Goal: Use online tool/utility: Utilize a website feature to perform a specific function

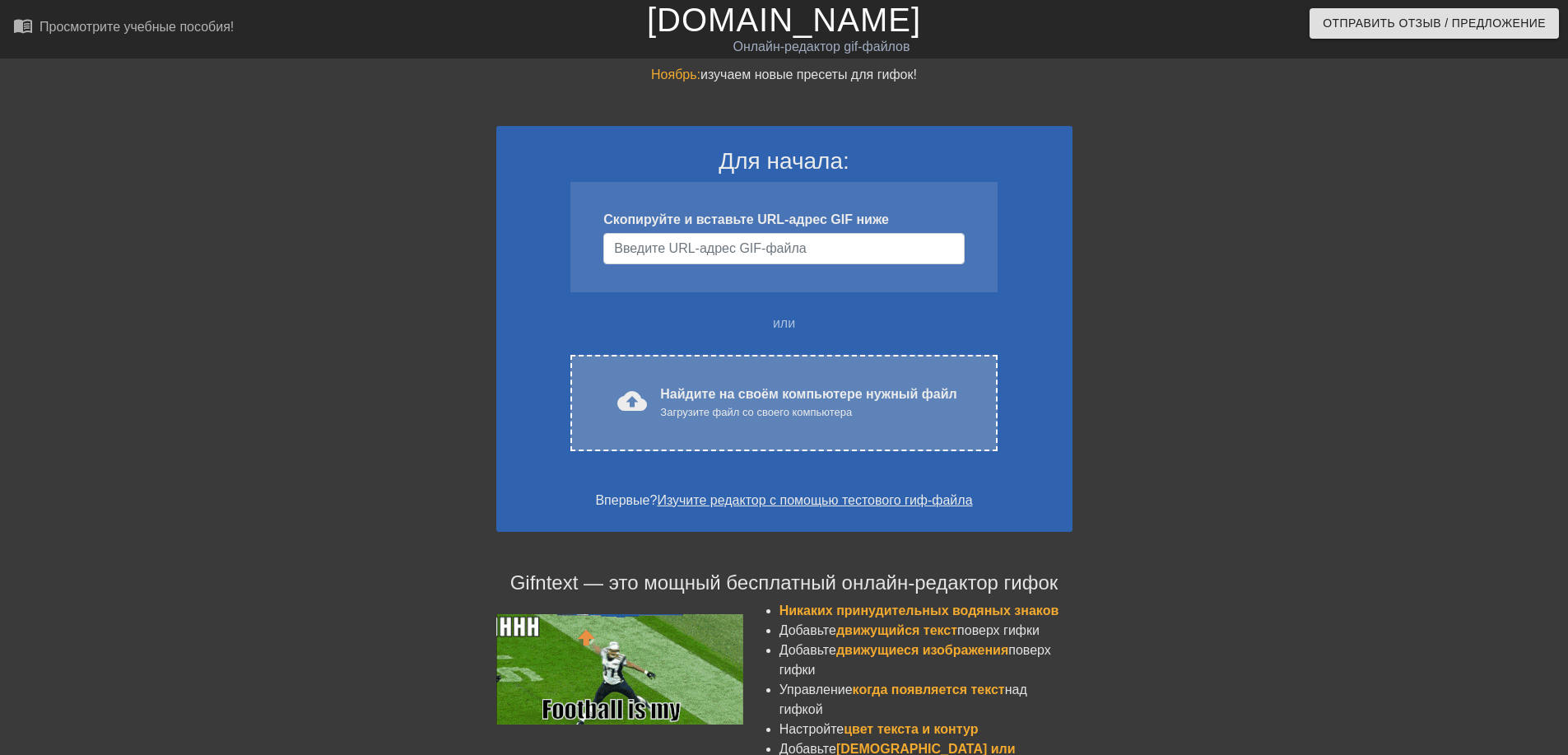
click at [715, 374] on div "cloud_upload загрузить Найдите на своём компьютере нужный файл Загрузите файл с…" at bounding box center [784, 403] width 427 height 96
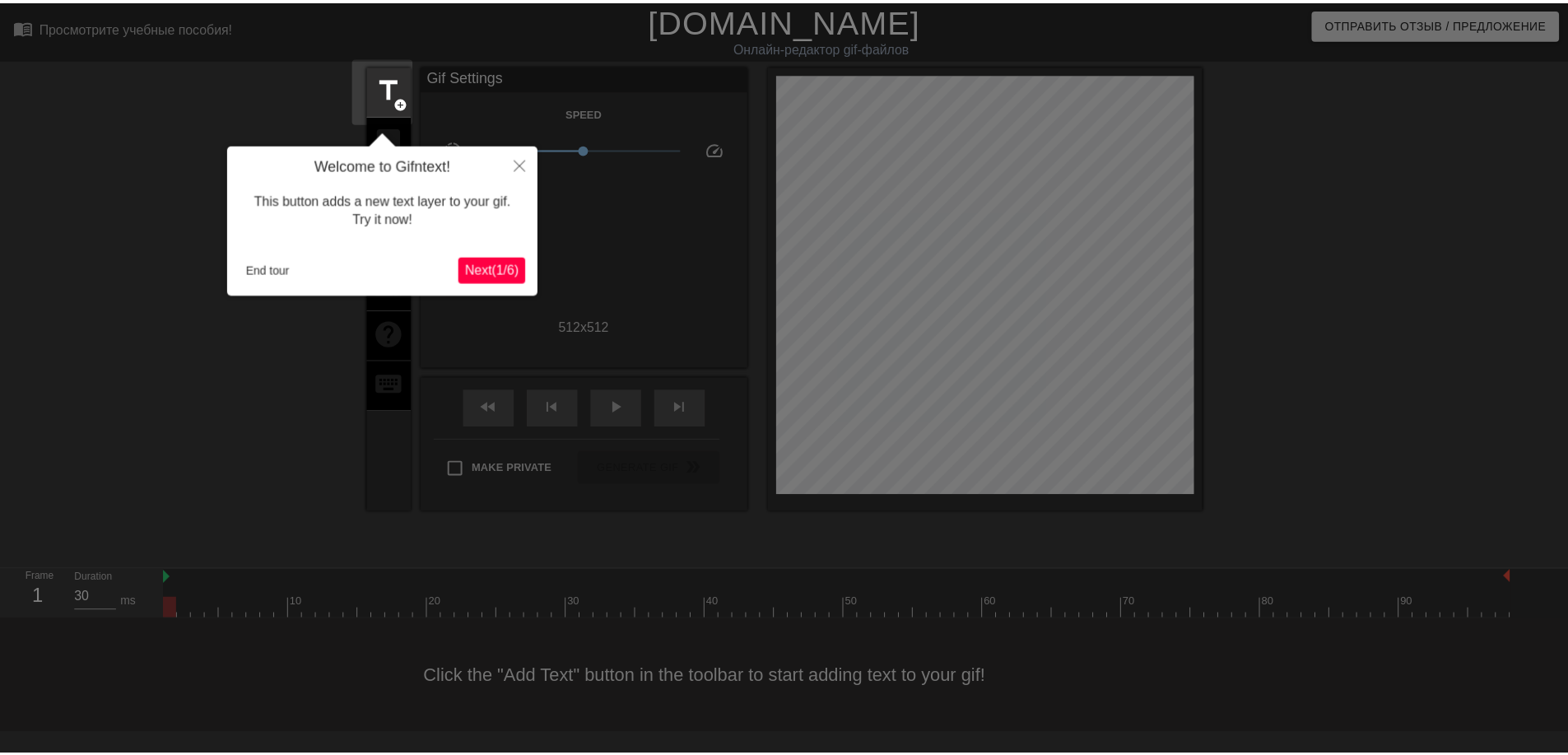
scroll to position [41, 0]
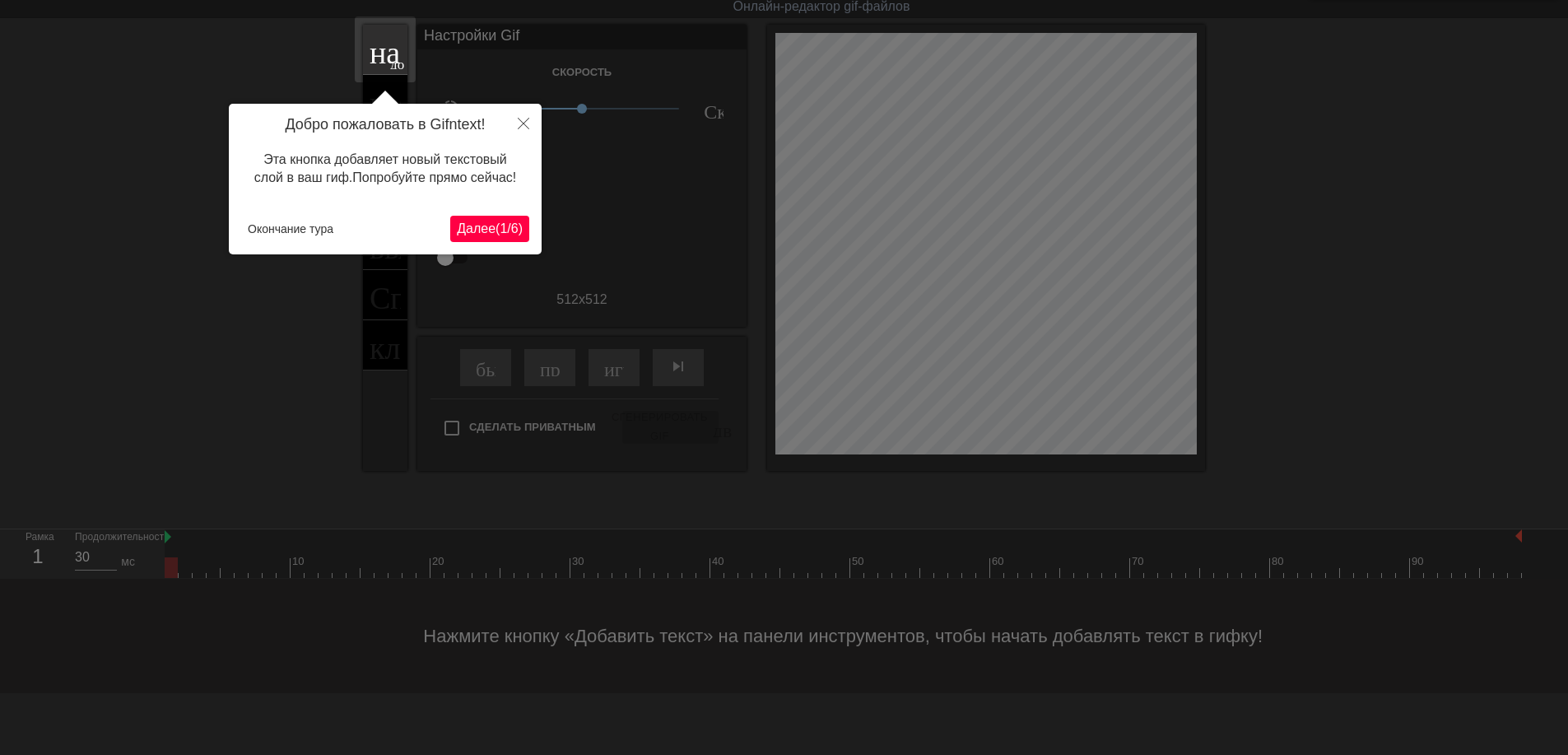
click at [488, 223] on ya-tr-span "Далее" at bounding box center [475, 228] width 39 height 14
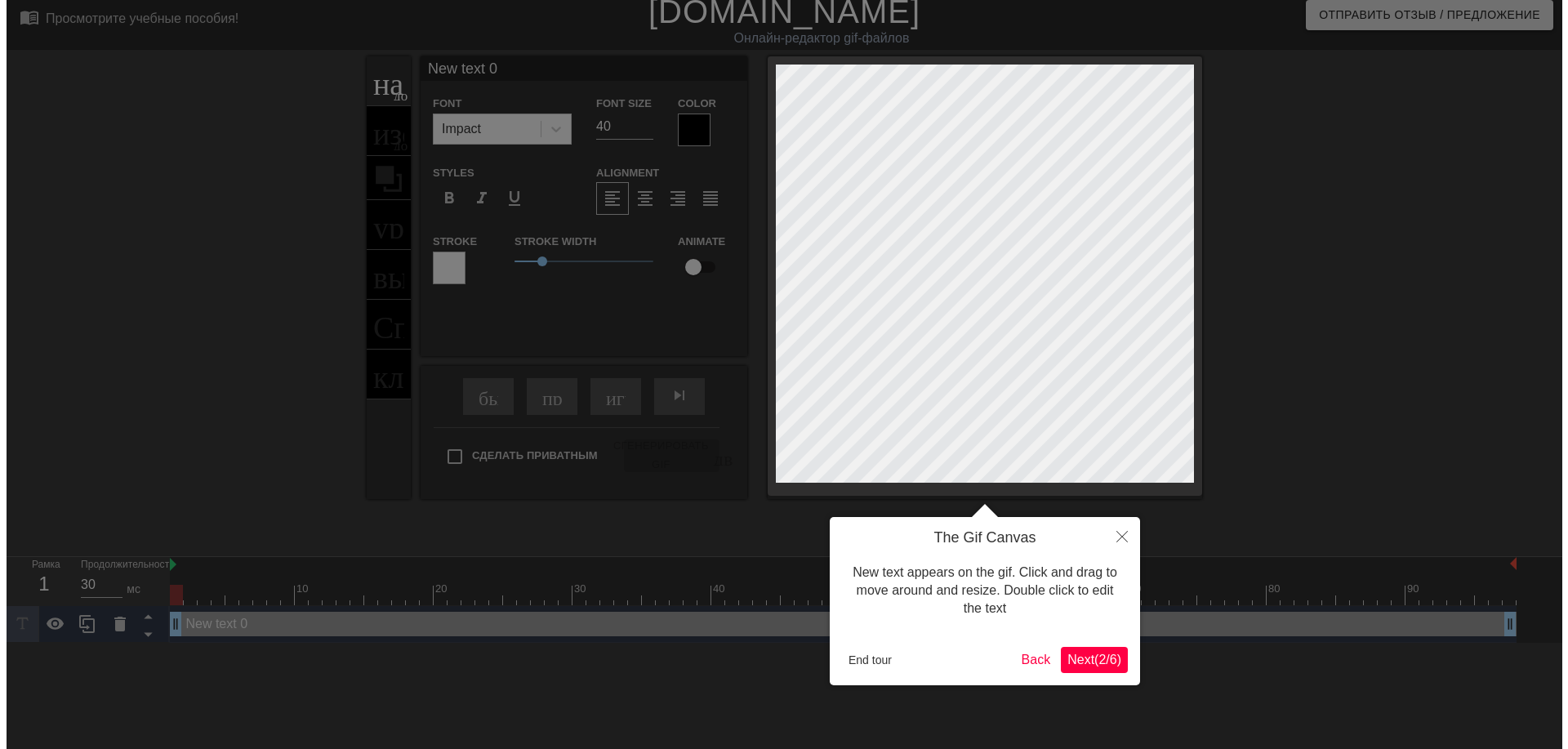
scroll to position [0, 0]
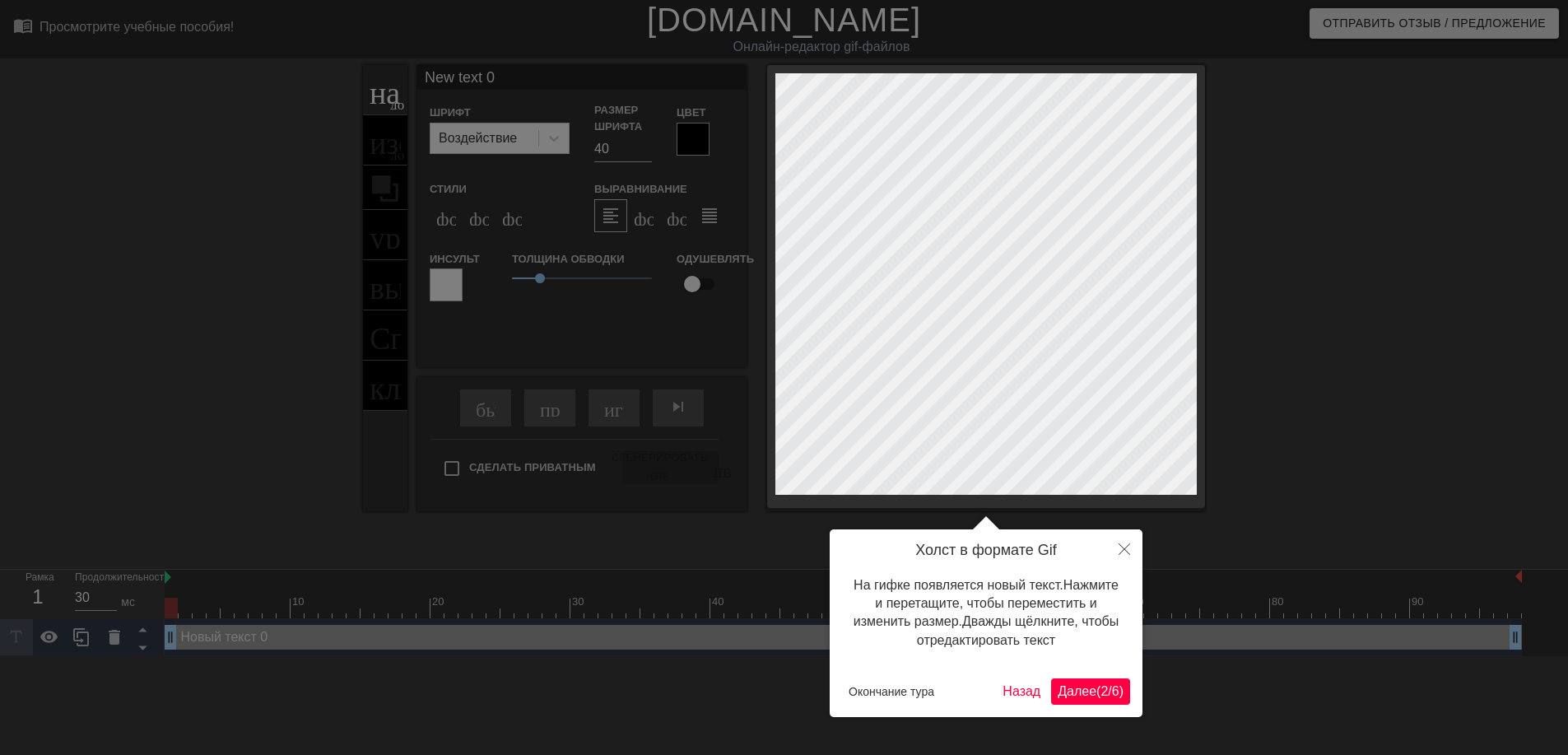
click at [1078, 697] on ya-tr-span "Далее" at bounding box center [1077, 691] width 39 height 14
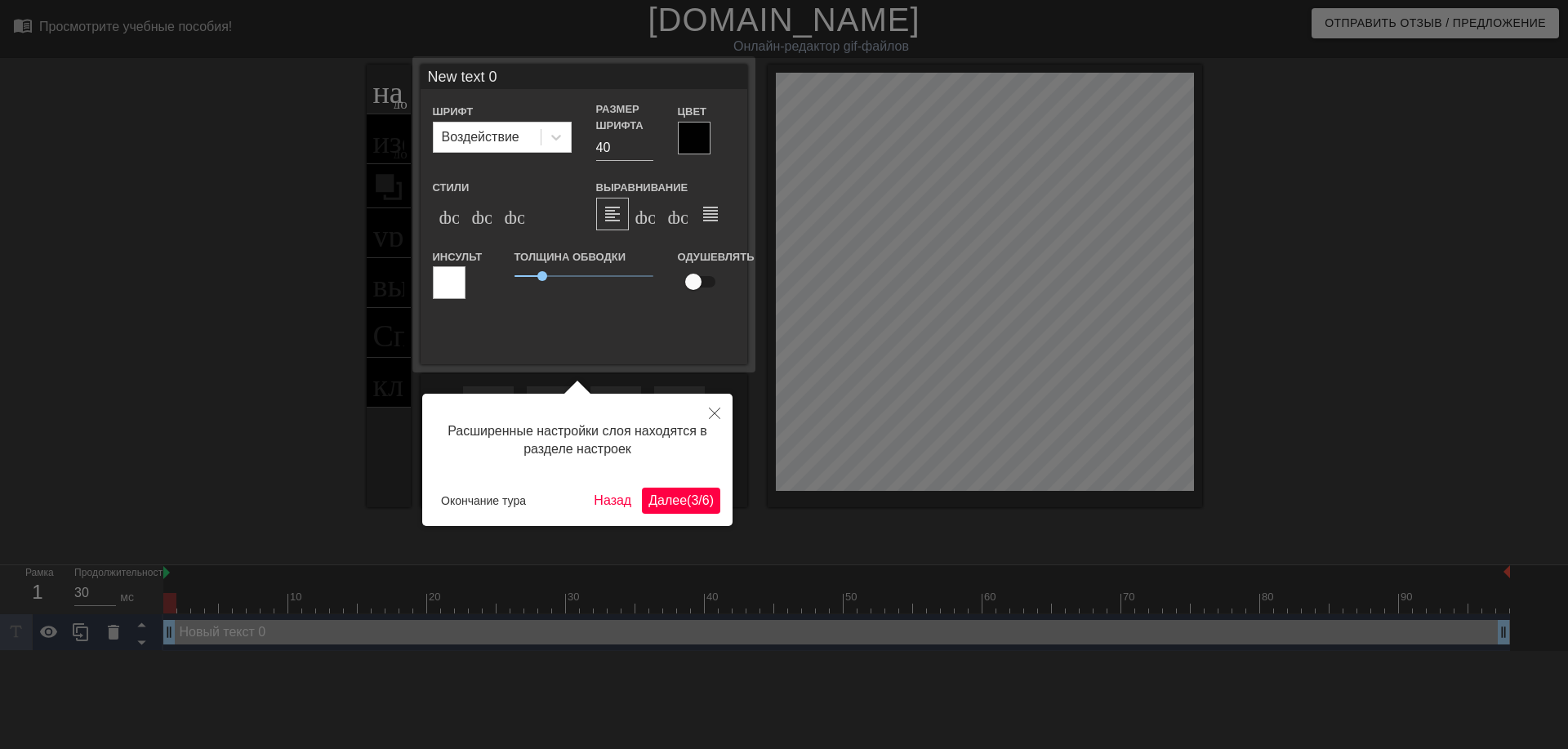
click at [672, 507] on ya-tr-span "Далее" at bounding box center [667, 500] width 38 height 14
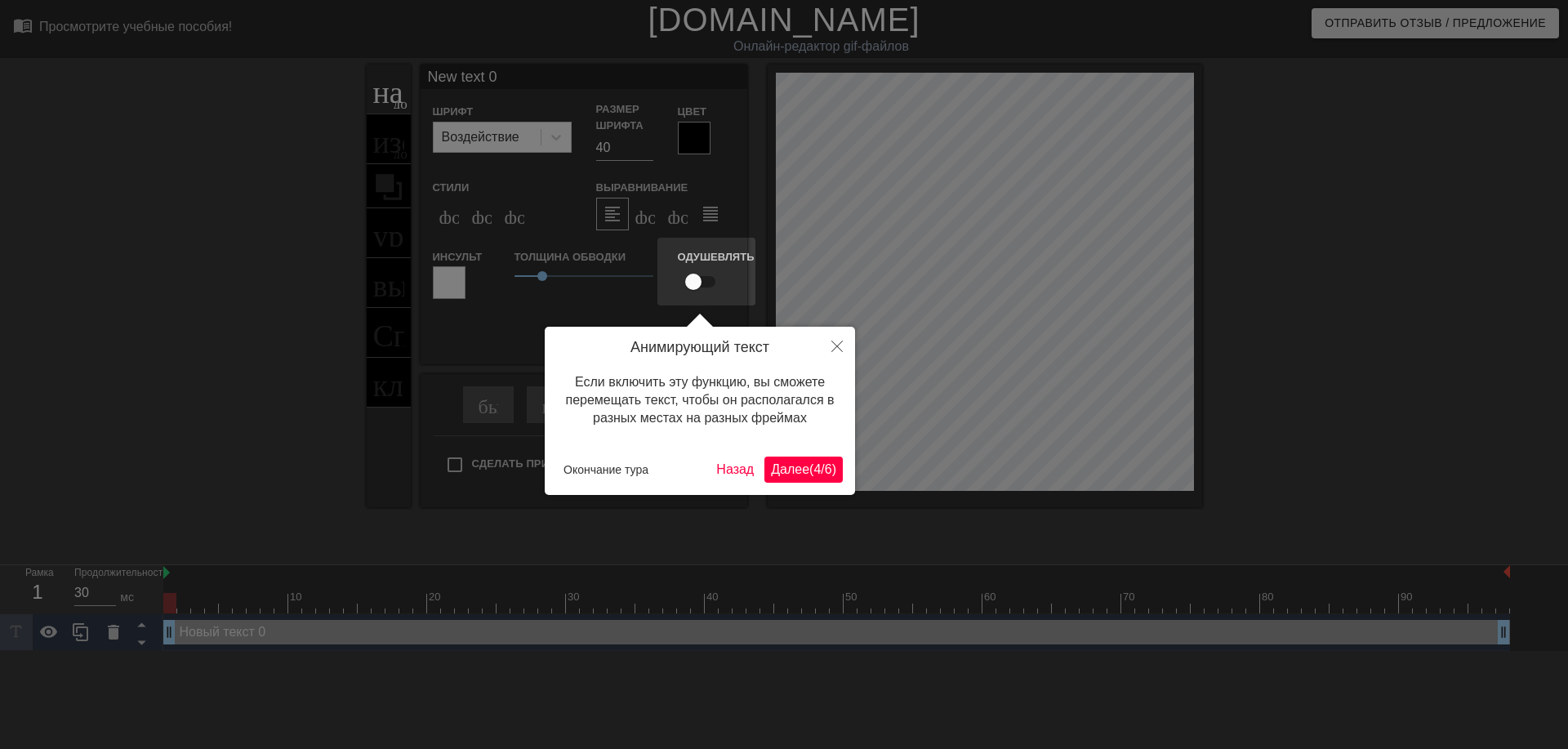
click at [798, 471] on ya-tr-span "Далее" at bounding box center [789, 469] width 38 height 14
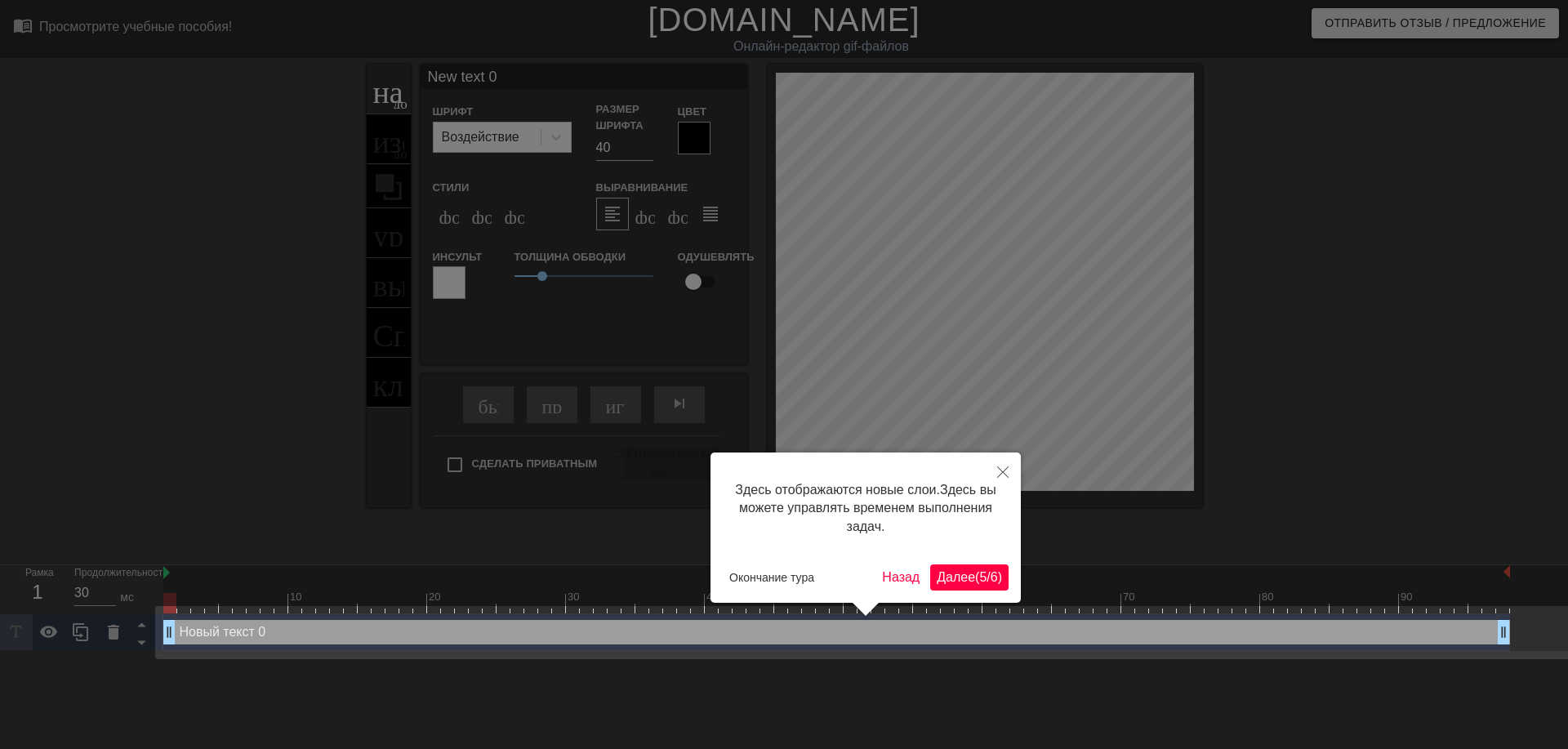
click at [944, 566] on button "Далее ( 5 / 6 )" at bounding box center [970, 577] width 79 height 27
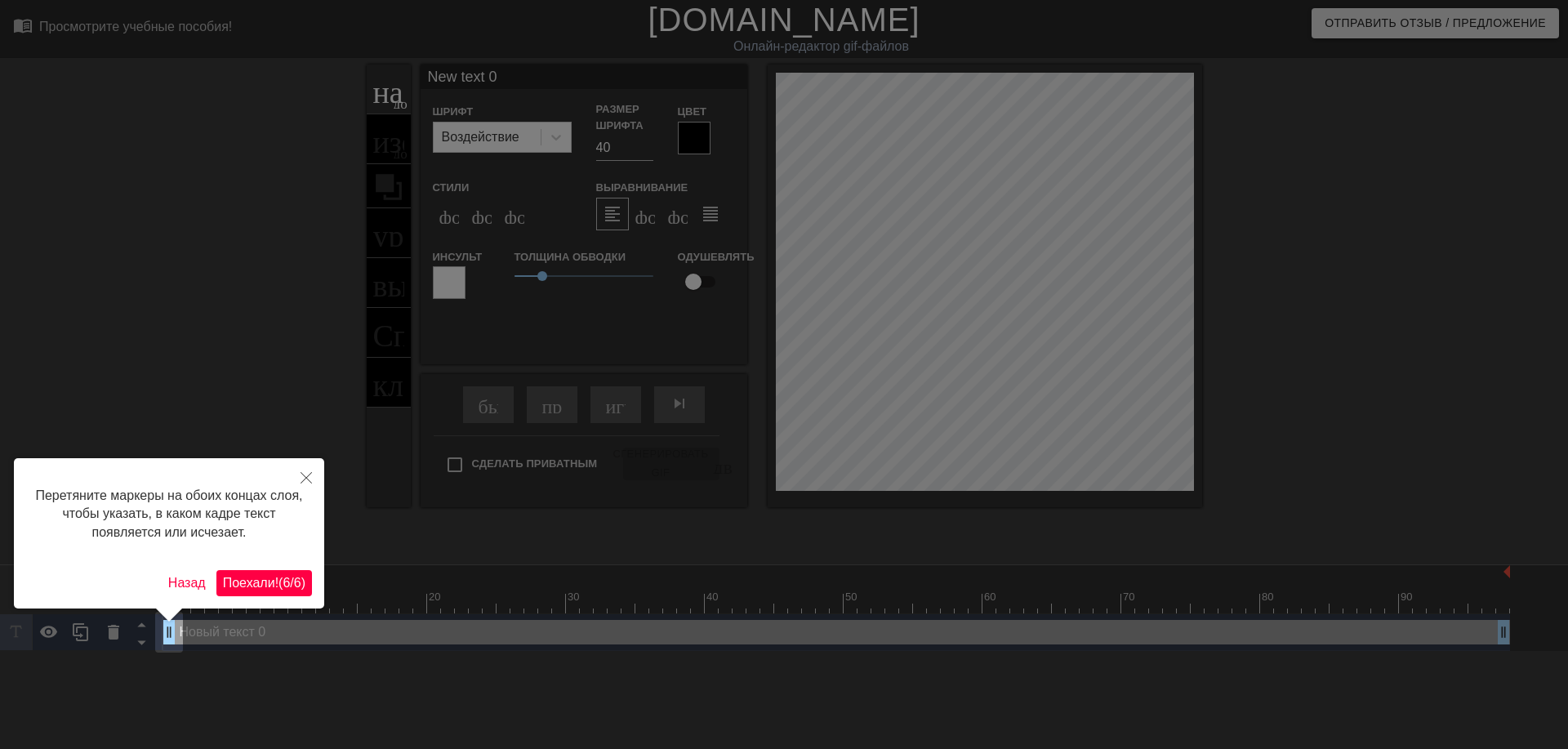
click at [293, 583] on ya-tr-span "/" at bounding box center [291, 583] width 3 height 14
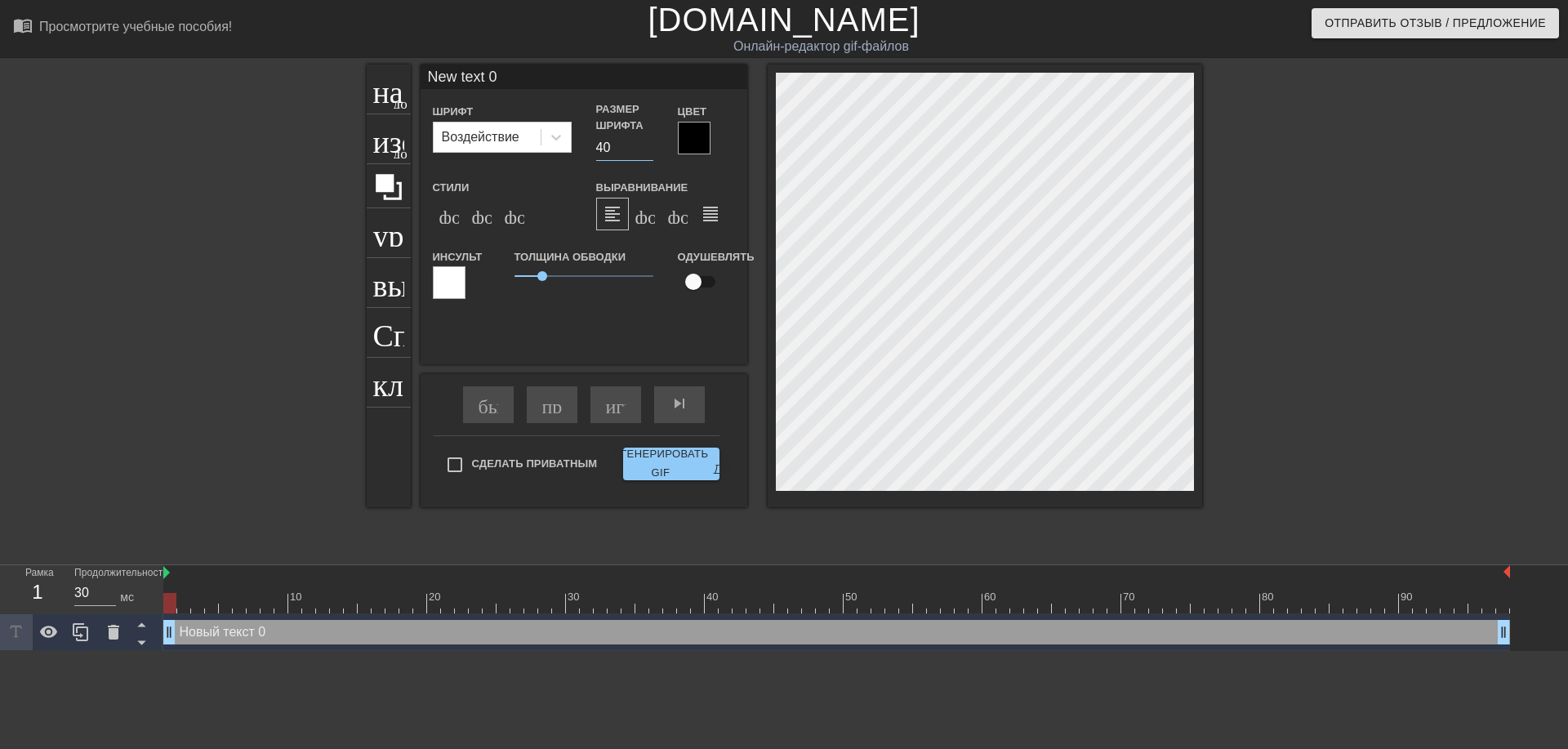
click at [606, 146] on input "40" at bounding box center [625, 148] width 57 height 27
click at [603, 150] on input "40" at bounding box center [625, 148] width 57 height 27
type input "30"
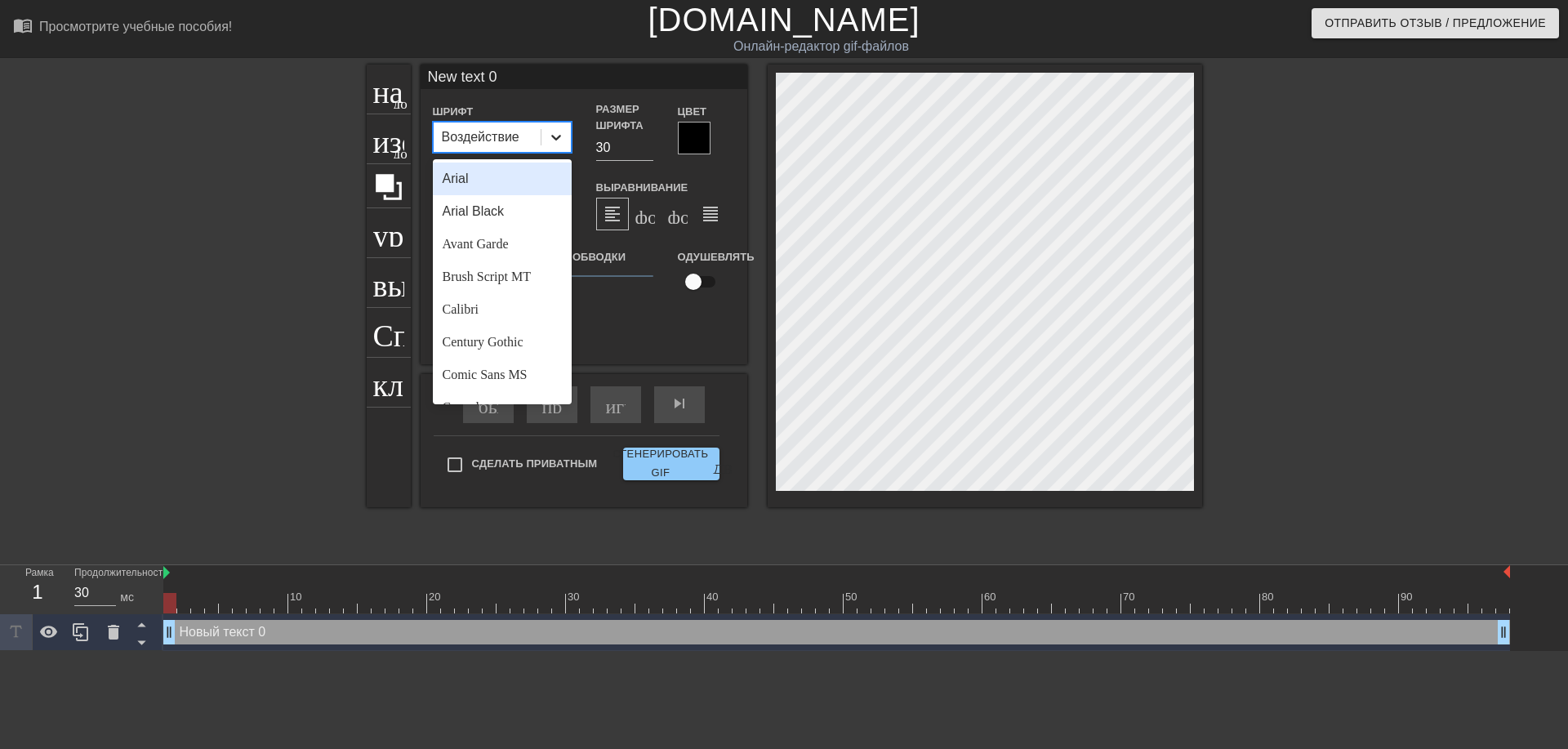
click at [546, 141] on div at bounding box center [556, 137] width 30 height 30
click at [492, 235] on div "Avant Garde" at bounding box center [502, 243] width 139 height 32
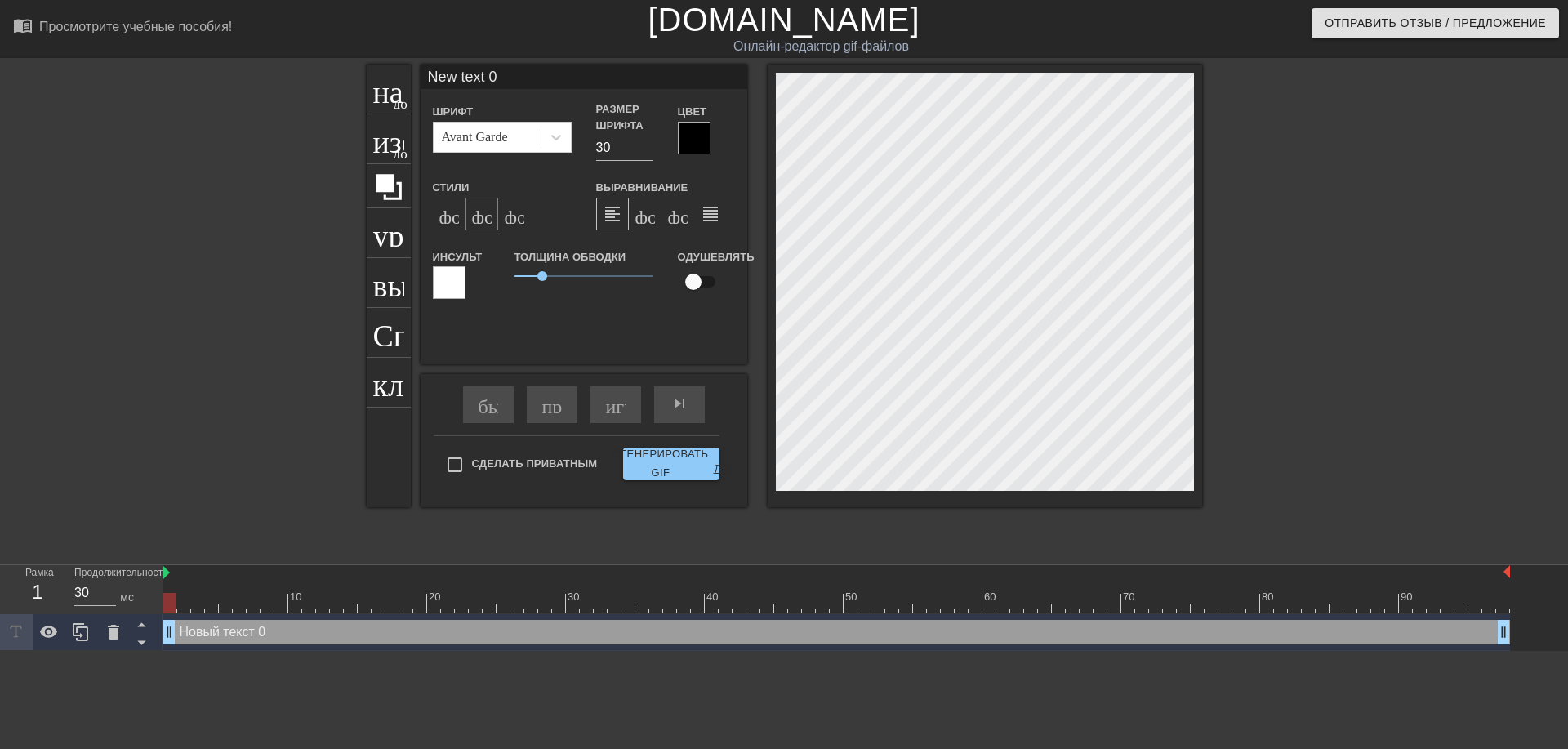
click at [479, 218] on ya-tr-span "формат_italic" at bounding box center [572, 214] width 199 height 20
type input "ew text 0"
type textarea "ew text 0"
type input "w text 0"
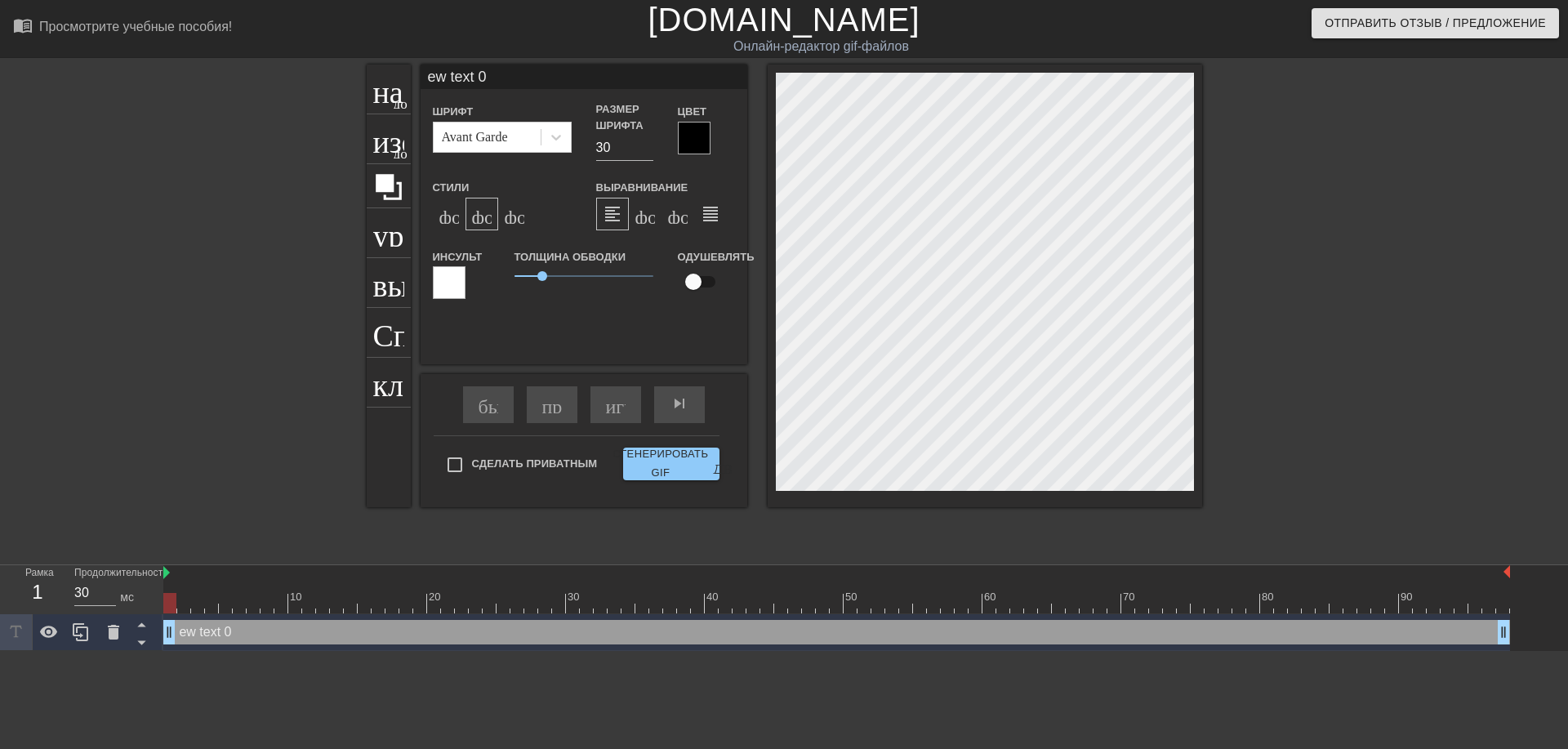
type textarea "w text 0"
type input "text 0"
type textarea "text 0"
type input "text 0"
type textarea "text 0"
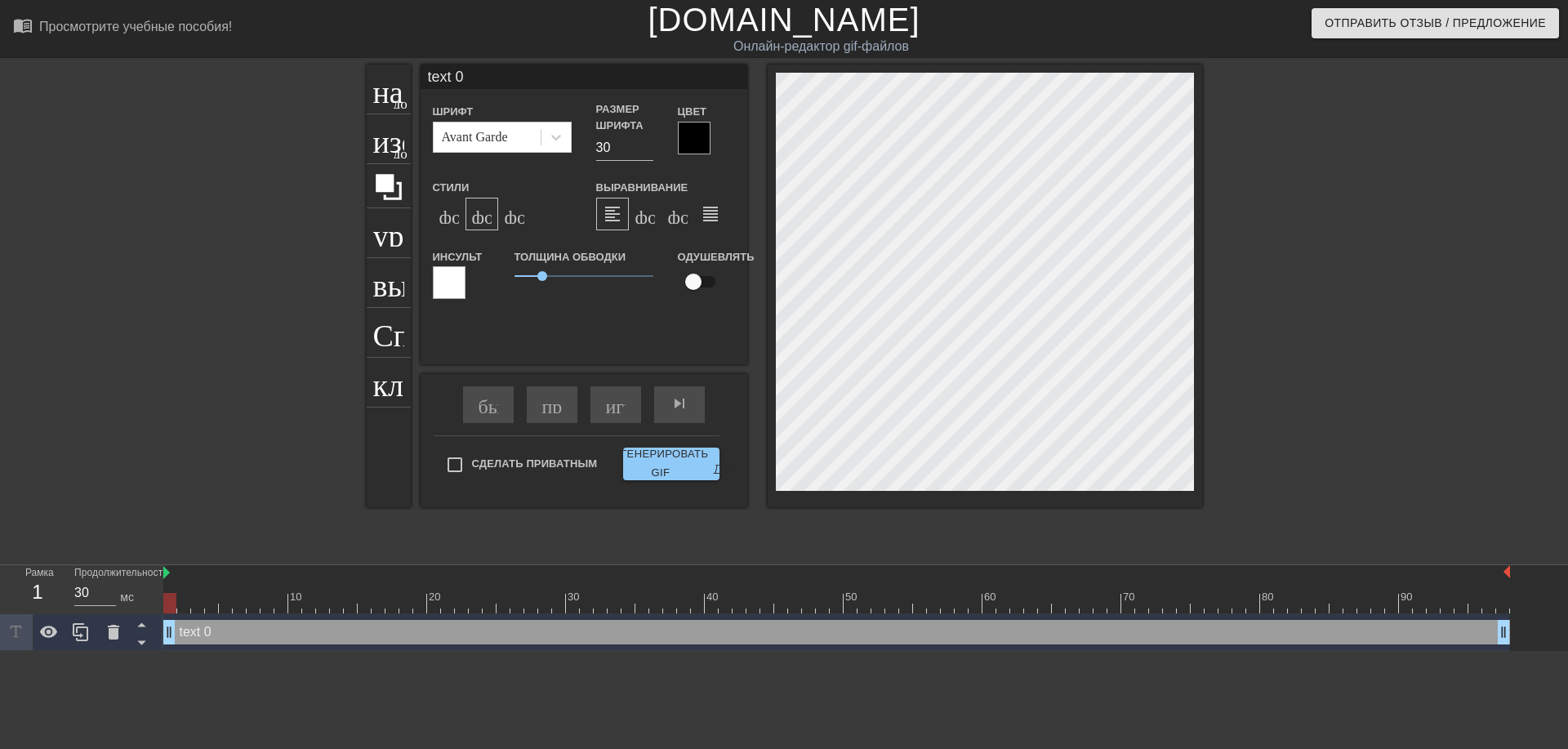
type input "ext 0"
type textarea "ext 0"
type input "xt 0"
type textarea "xt 0"
type input "t 0"
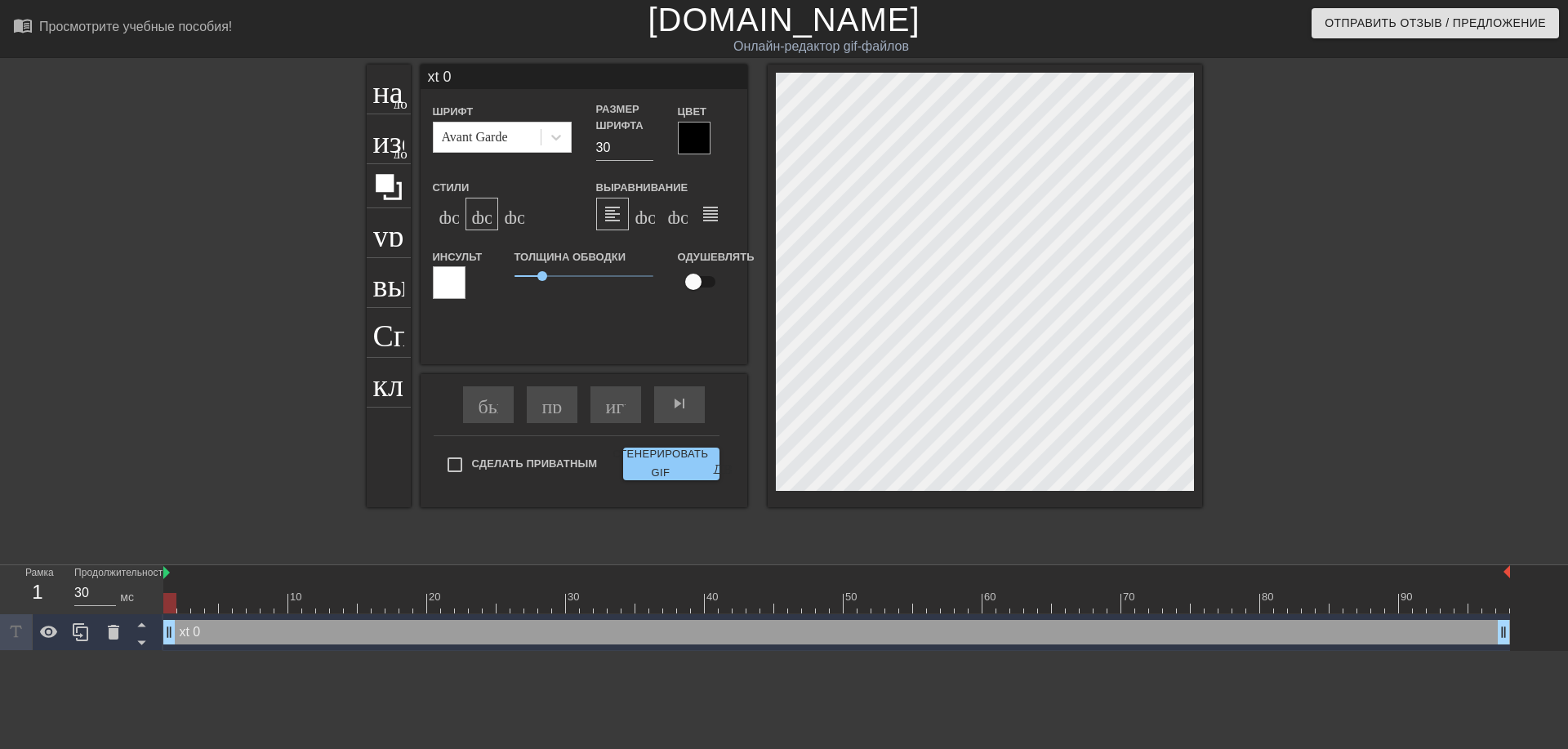
type textarea "t 0"
type input "0"
type textarea "0"
type input "0"
type textarea "0"
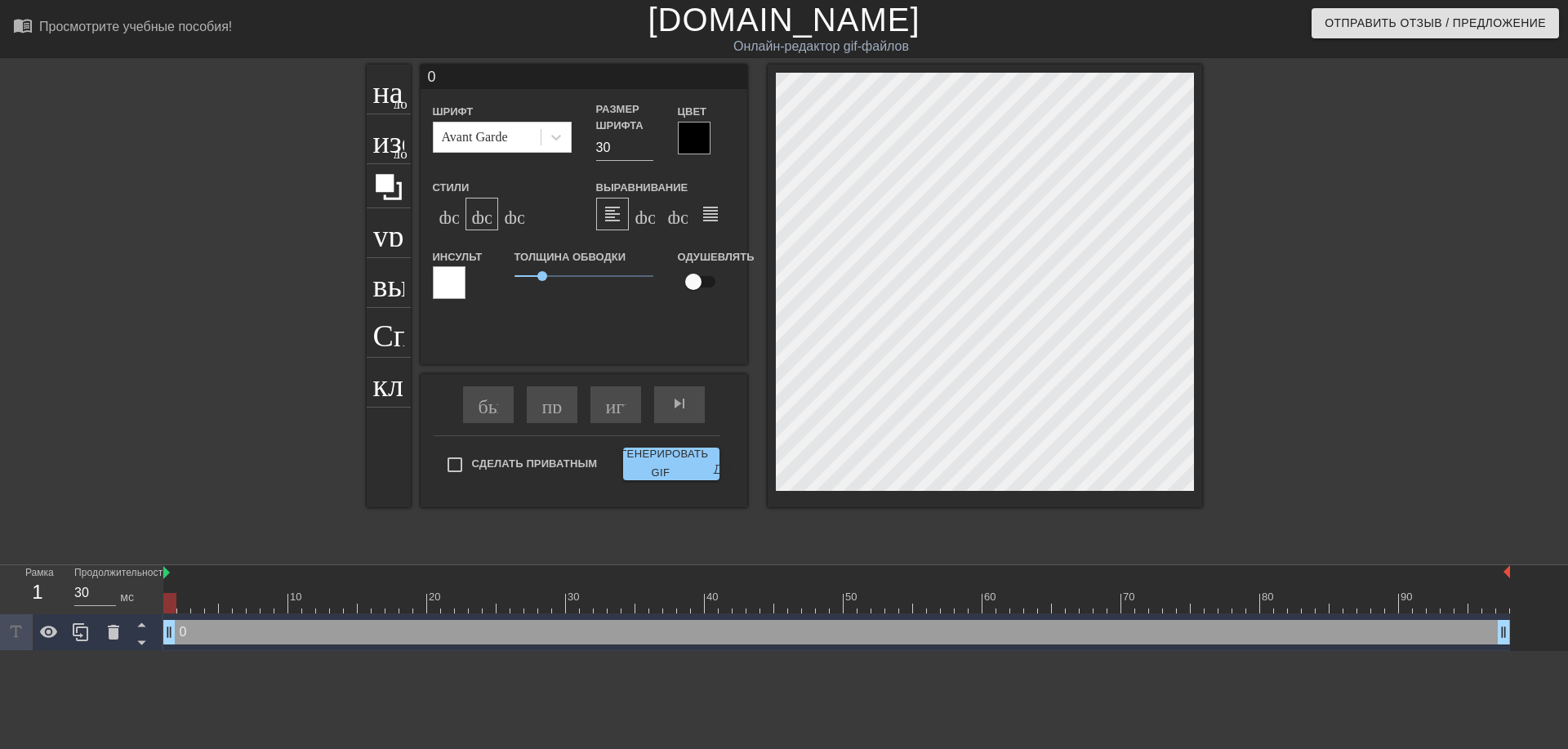
scroll to position [2, 2]
type input "@"
type textarea "@"
type input "@s"
type textarea "@s"
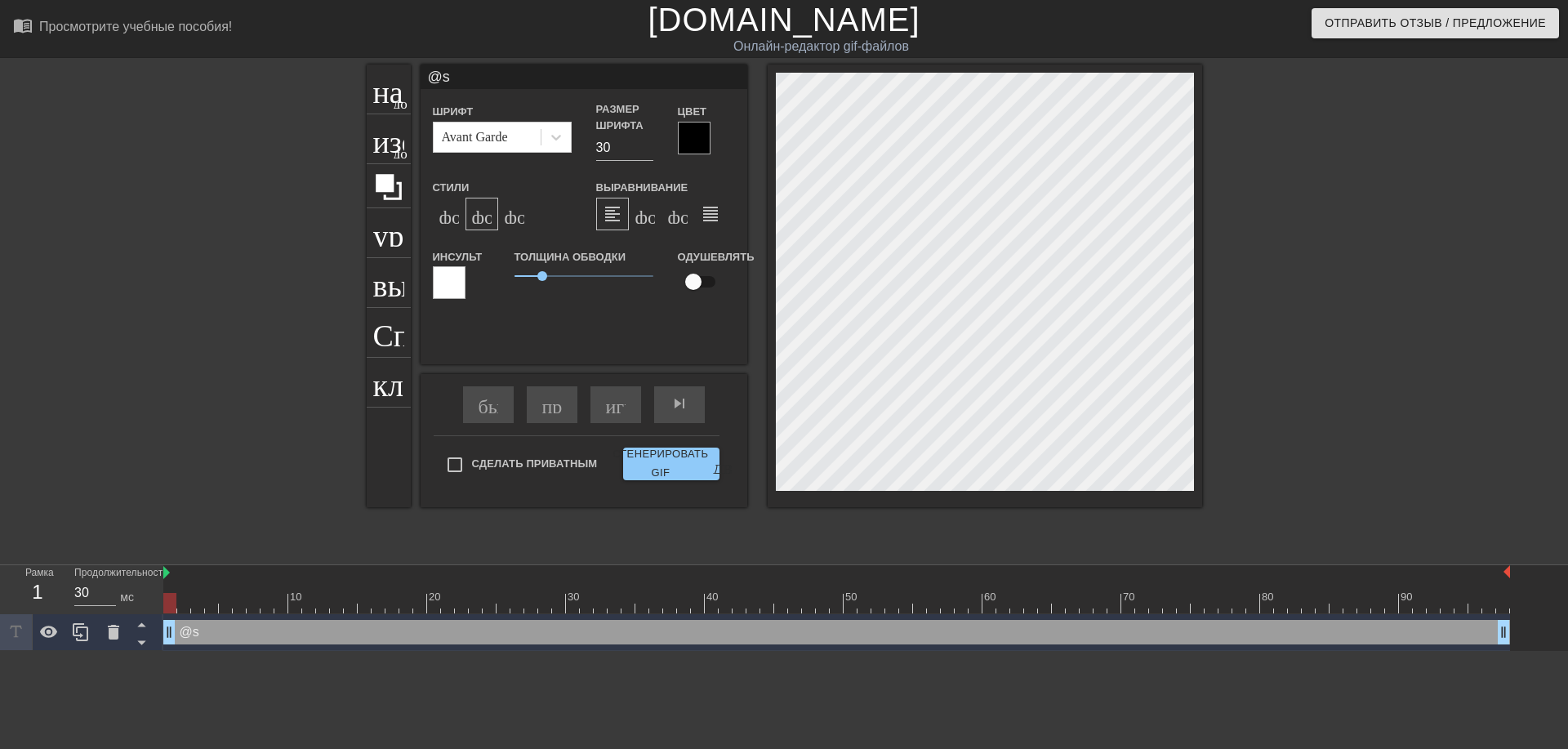
type input "@st"
type textarea "@st"
type input "@sti"
type textarea "@sti"
type input "@stic"
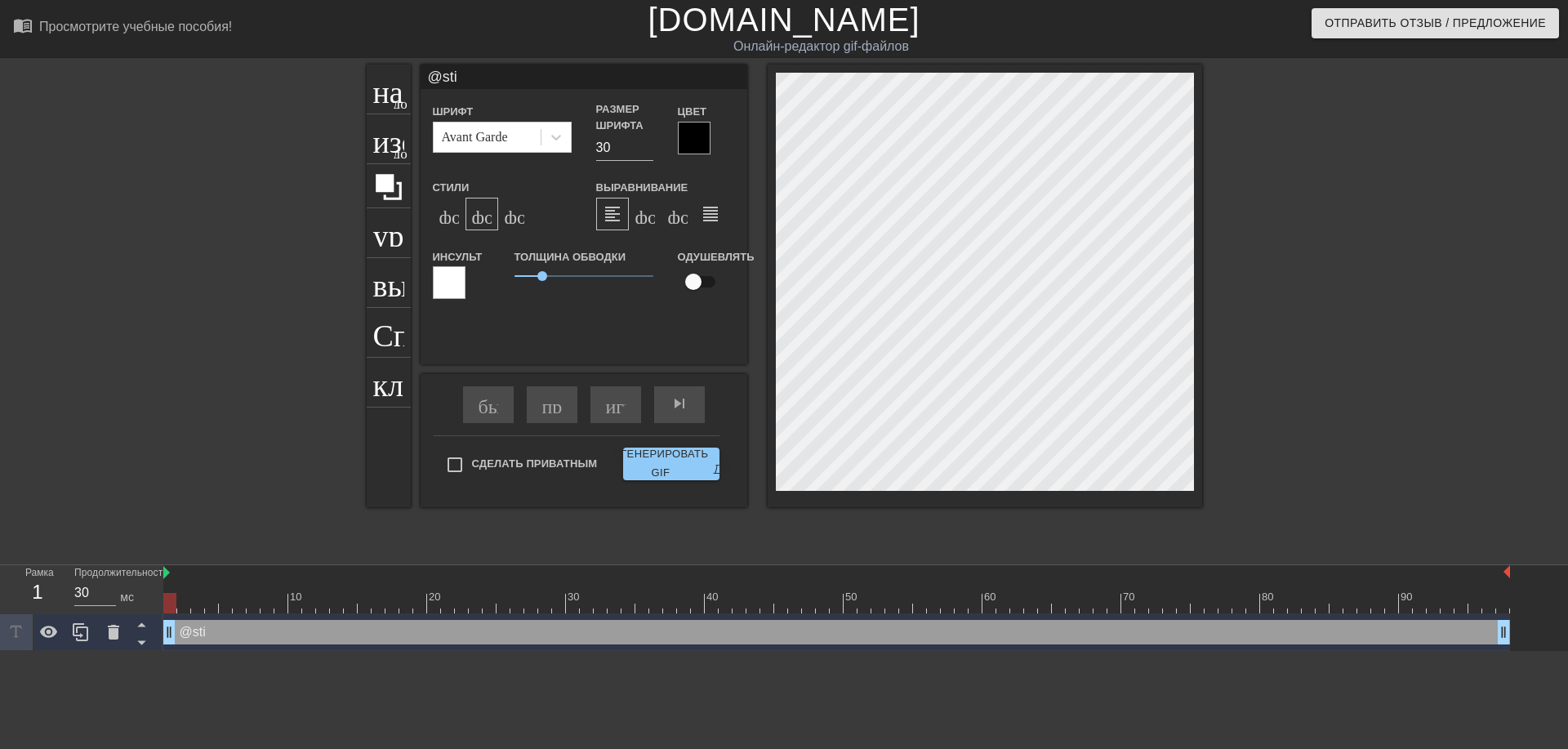
type textarea "@stic"
type input "@stick"
type textarea "@stick"
type input "@sticke"
type textarea "@sticke"
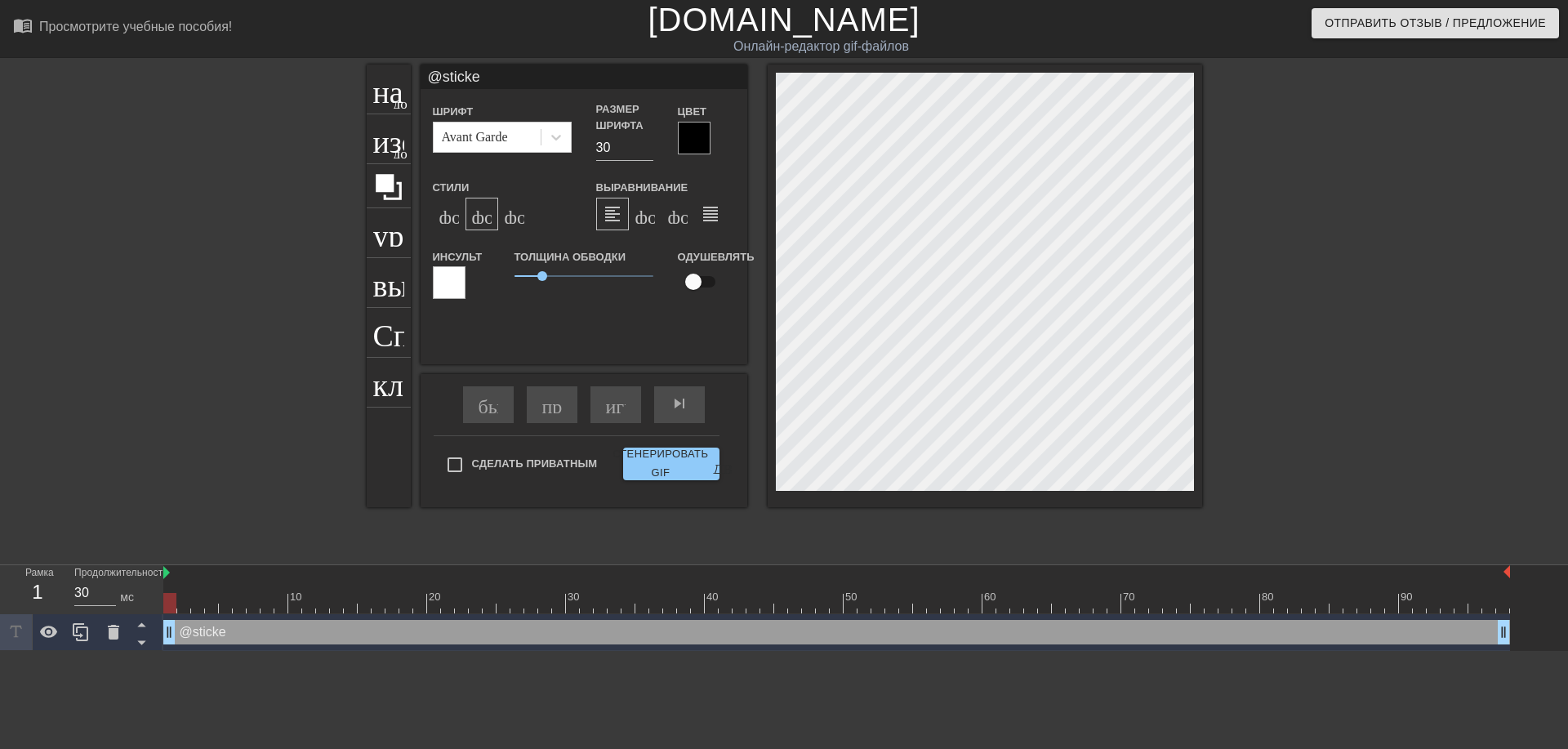
type input "@sticker"
type textarea "@sticker"
type input "@stickerb"
type textarea "@stickerb"
type input "@stickerba"
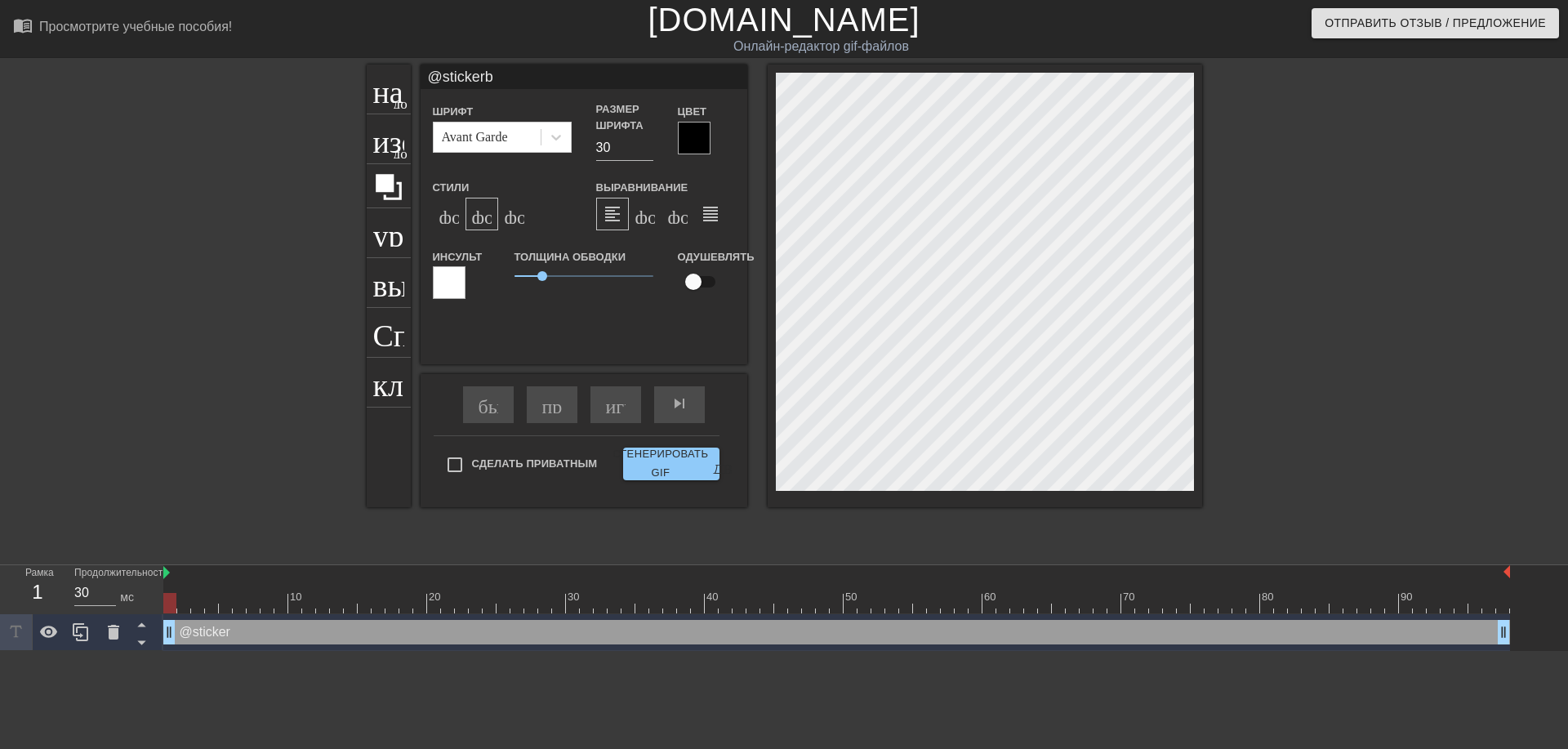
type textarea "@stickerba"
type input "@stickerbas"
type textarea "@stickerbas"
type input "@stickerbase"
type textarea "@stickerbase"
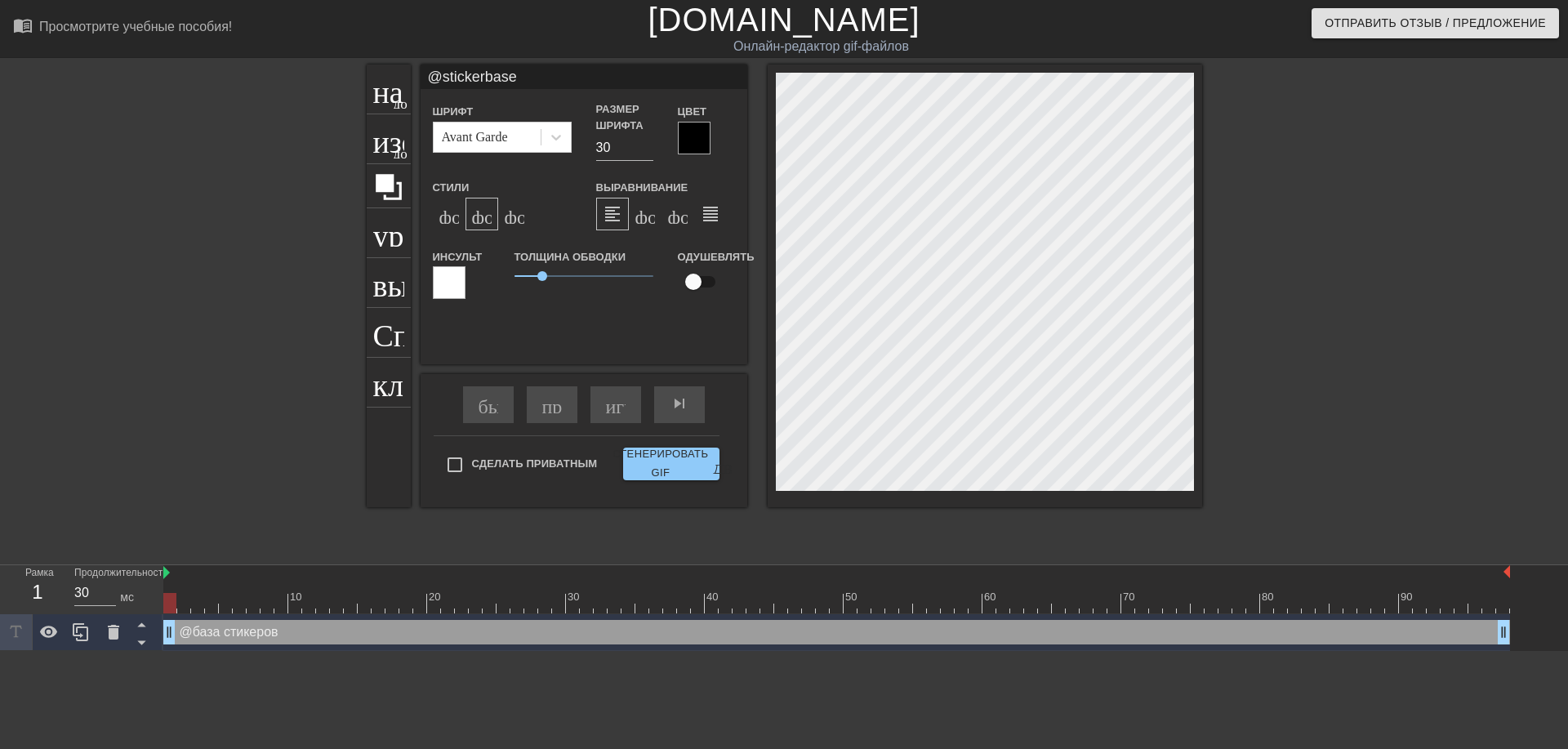
type input "@stickerbase_"
type textarea "@stickerbase_"
type input "@stickerbase_r"
type textarea "@stickerbase_r"
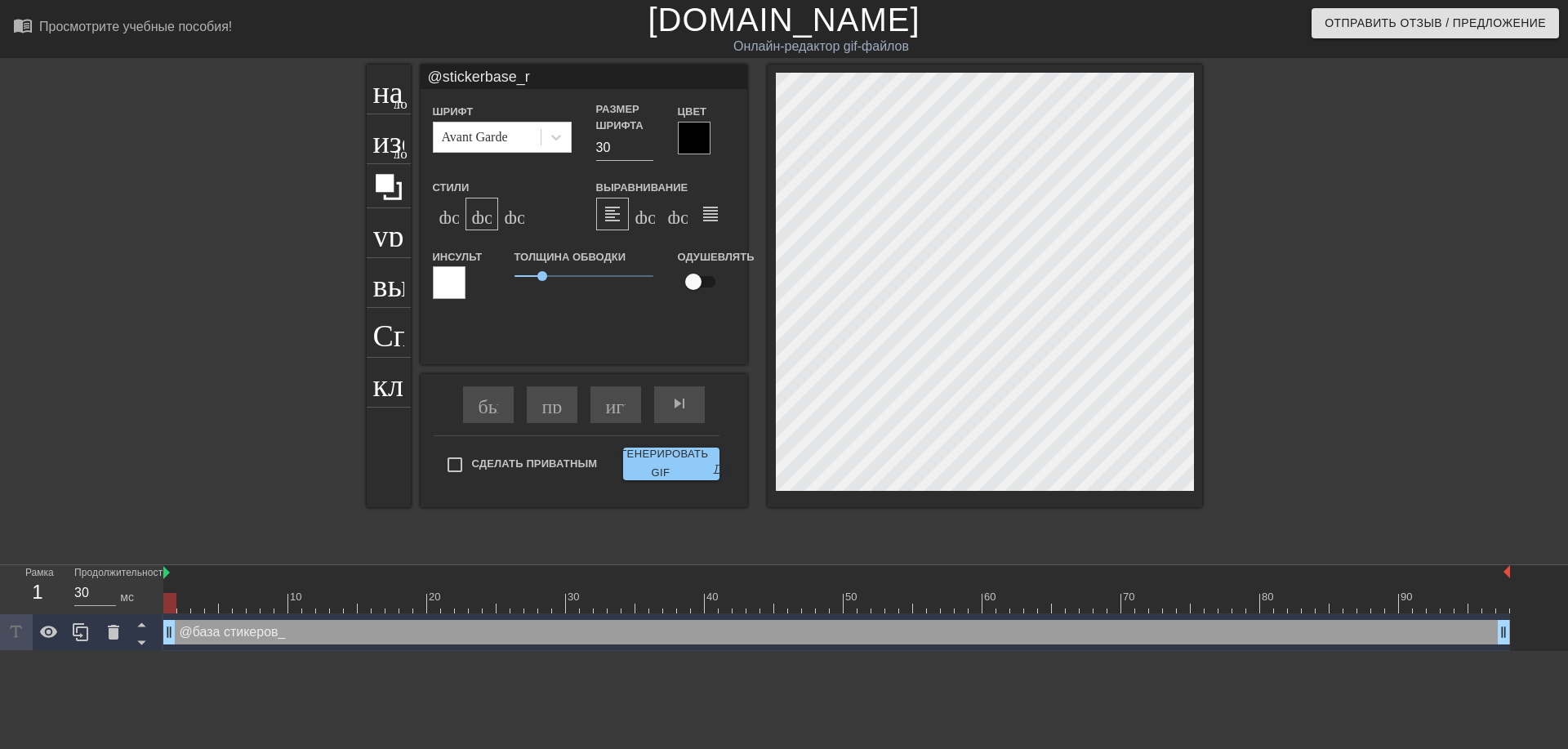
type input "@stickerbase_ru"
type textarea "@stickerbase_ru"
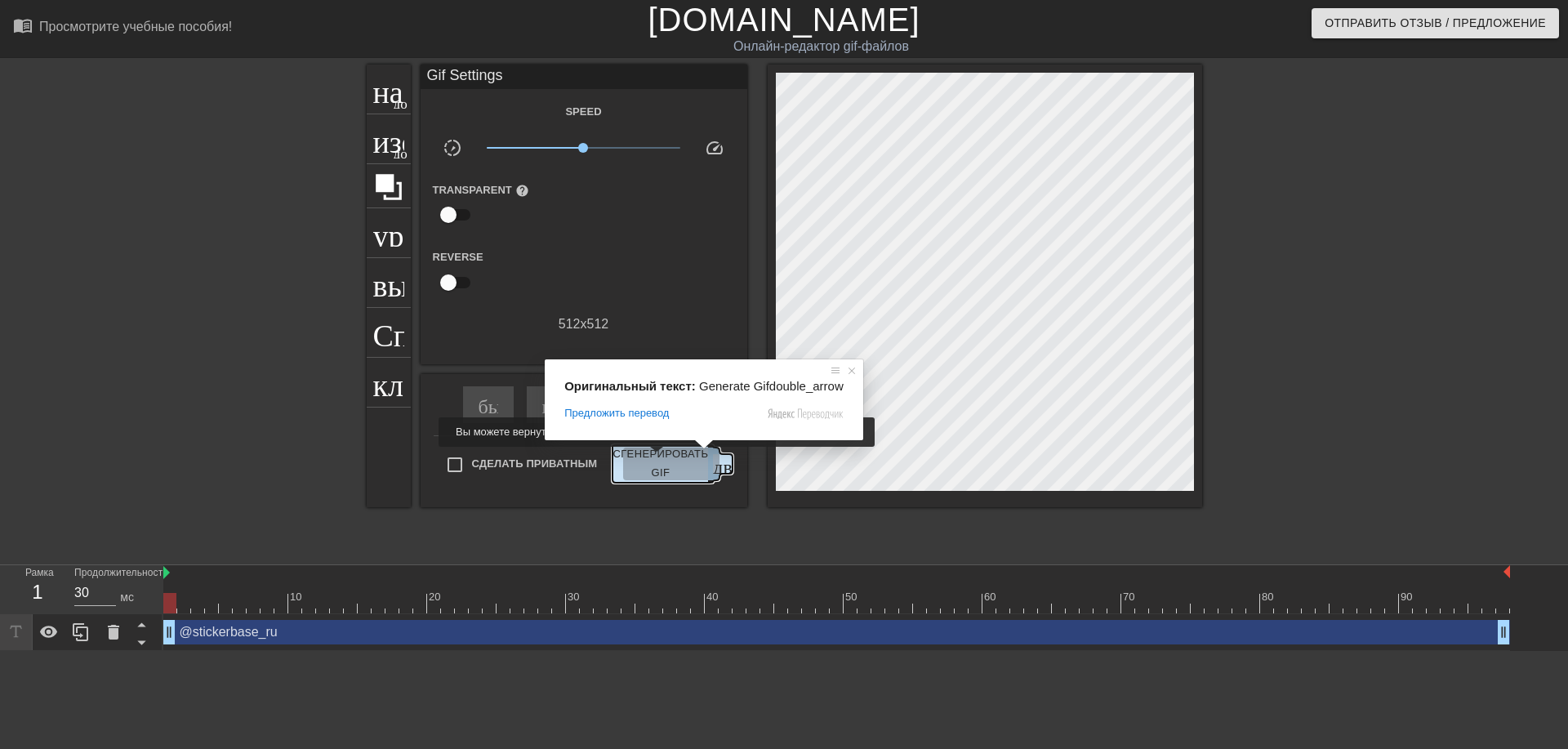
click at [654, 458] on ya-tr-span "Сгенерировать GIF" at bounding box center [659, 464] width 95 height 37
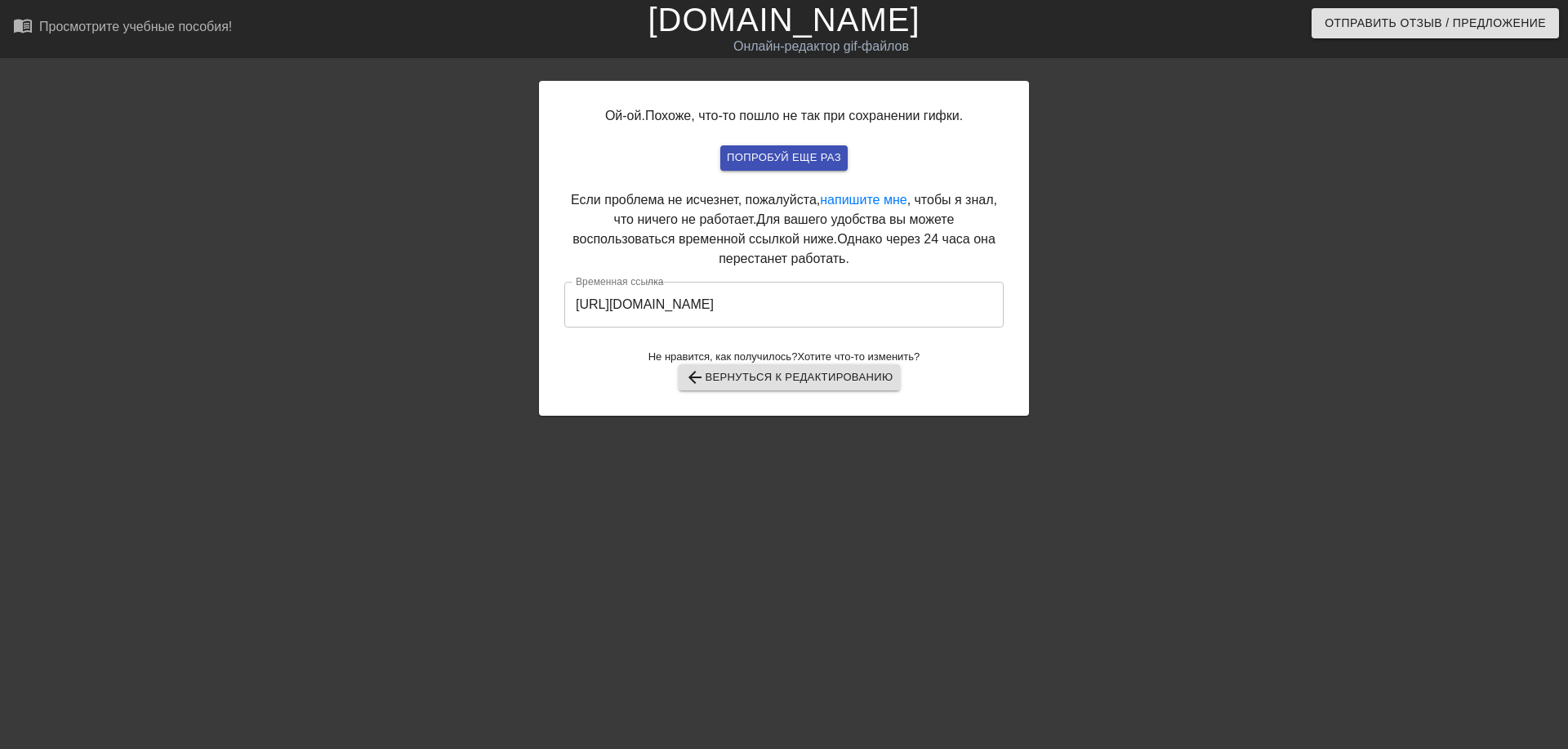
click at [789, 304] on input "https://www.gifntext.com/temp_generations/mctg7xw8.gif" at bounding box center [784, 304] width 439 height 45
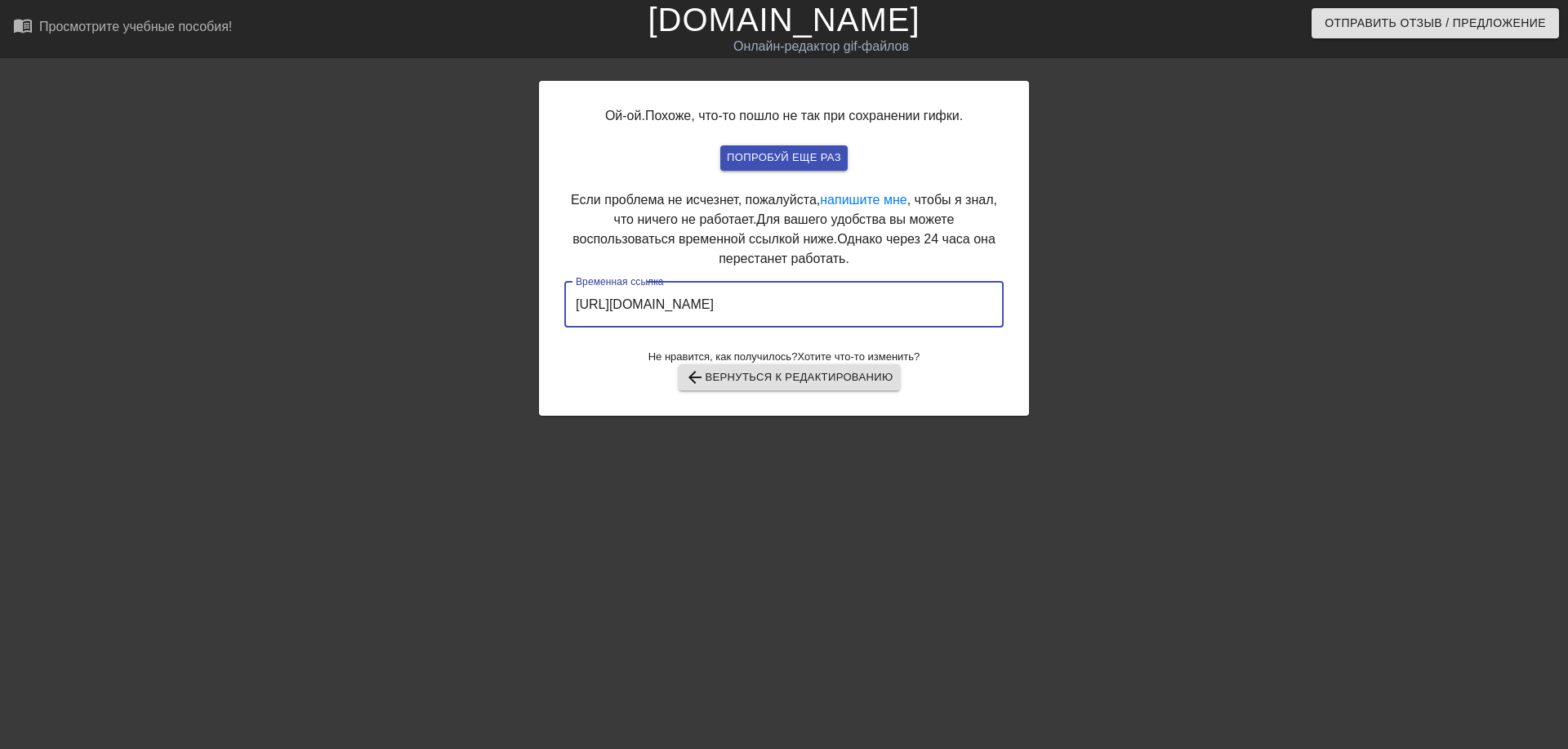
click at [789, 304] on input "https://www.gifntext.com/temp_generations/mctg7xw8.gif" at bounding box center [784, 304] width 439 height 45
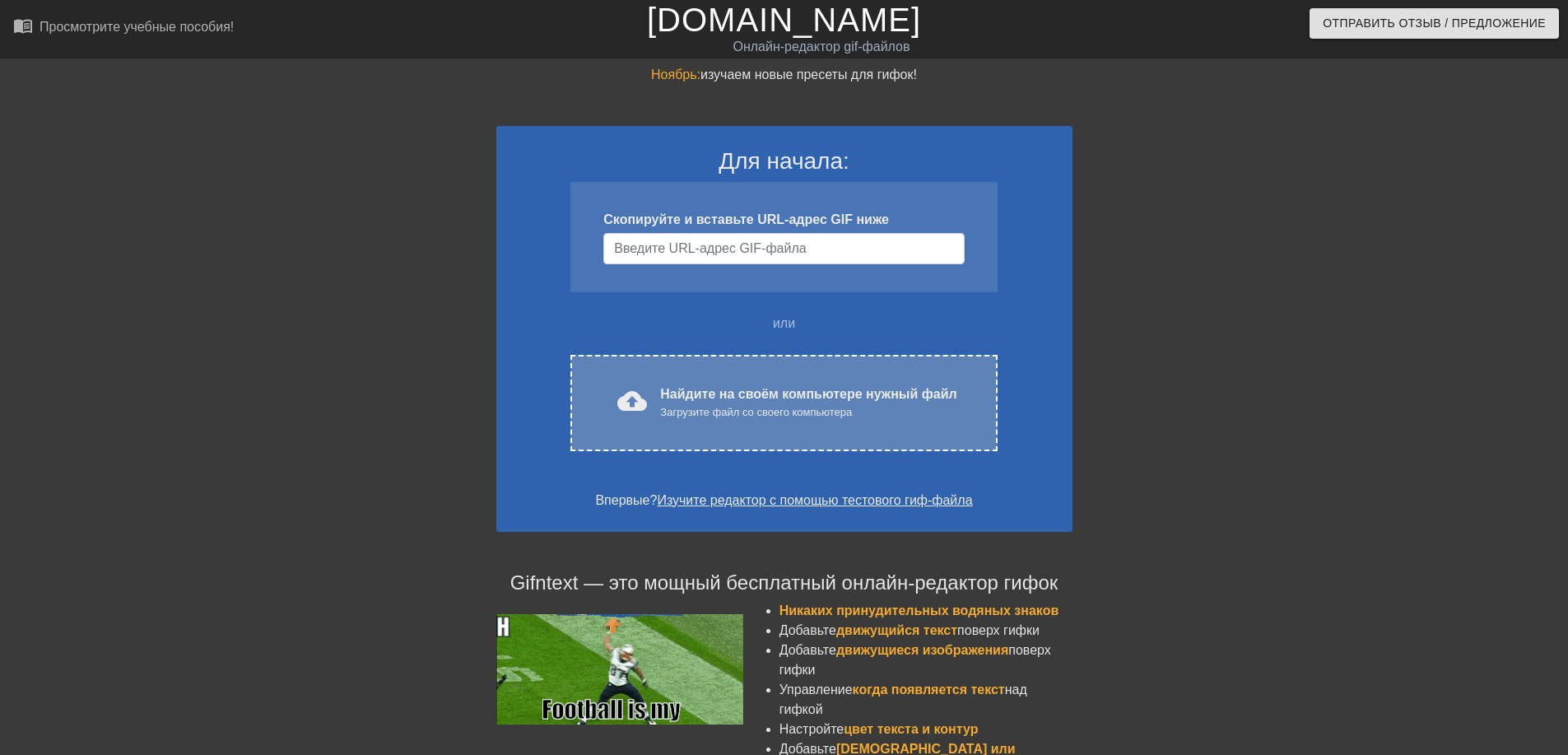
click at [713, 417] on ya-tr-span "Загрузите файл со своего компьютера" at bounding box center [755, 412] width 192 height 12
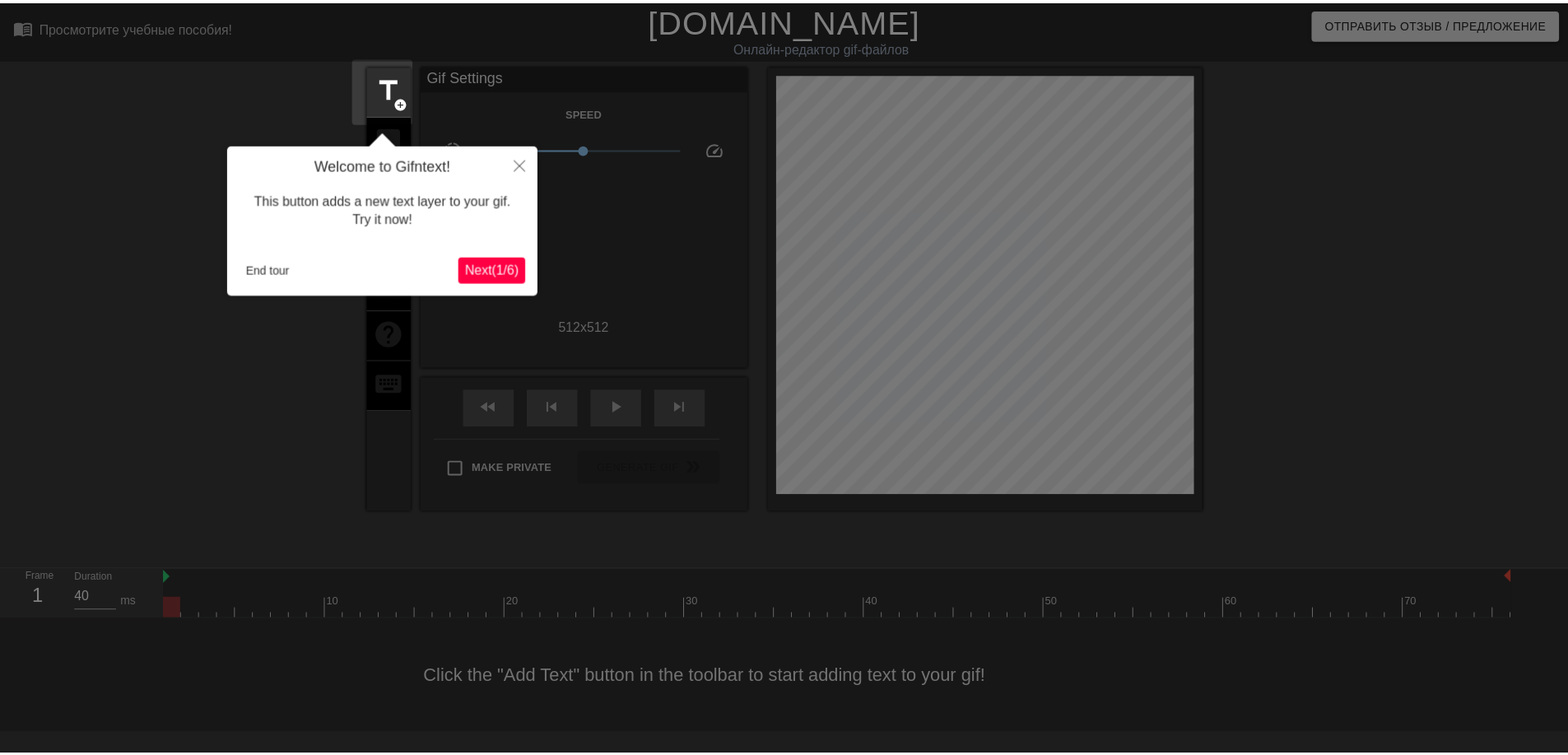
scroll to position [41, 0]
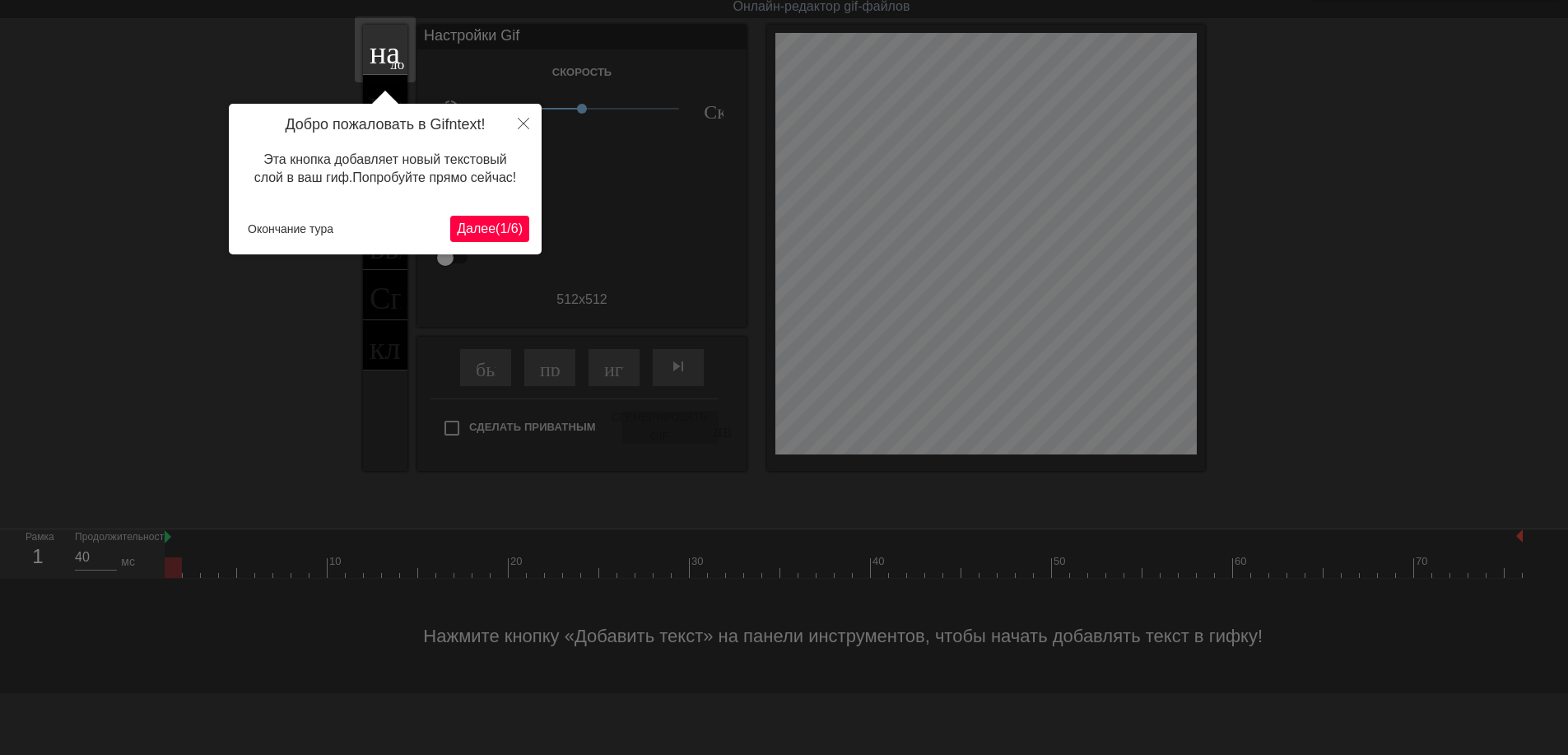
click at [507, 234] on ya-tr-span "/" at bounding box center [508, 228] width 3 height 14
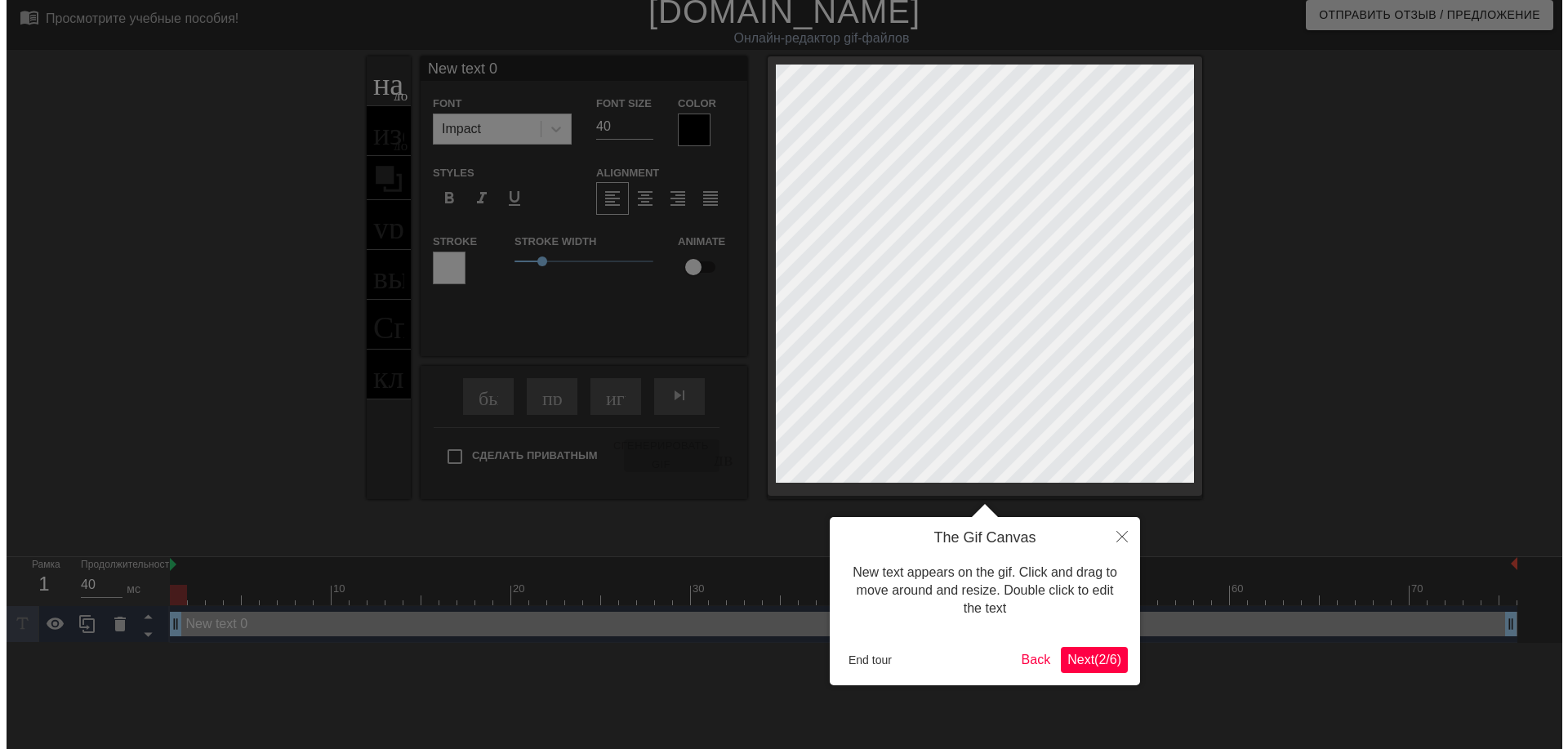
scroll to position [0, 0]
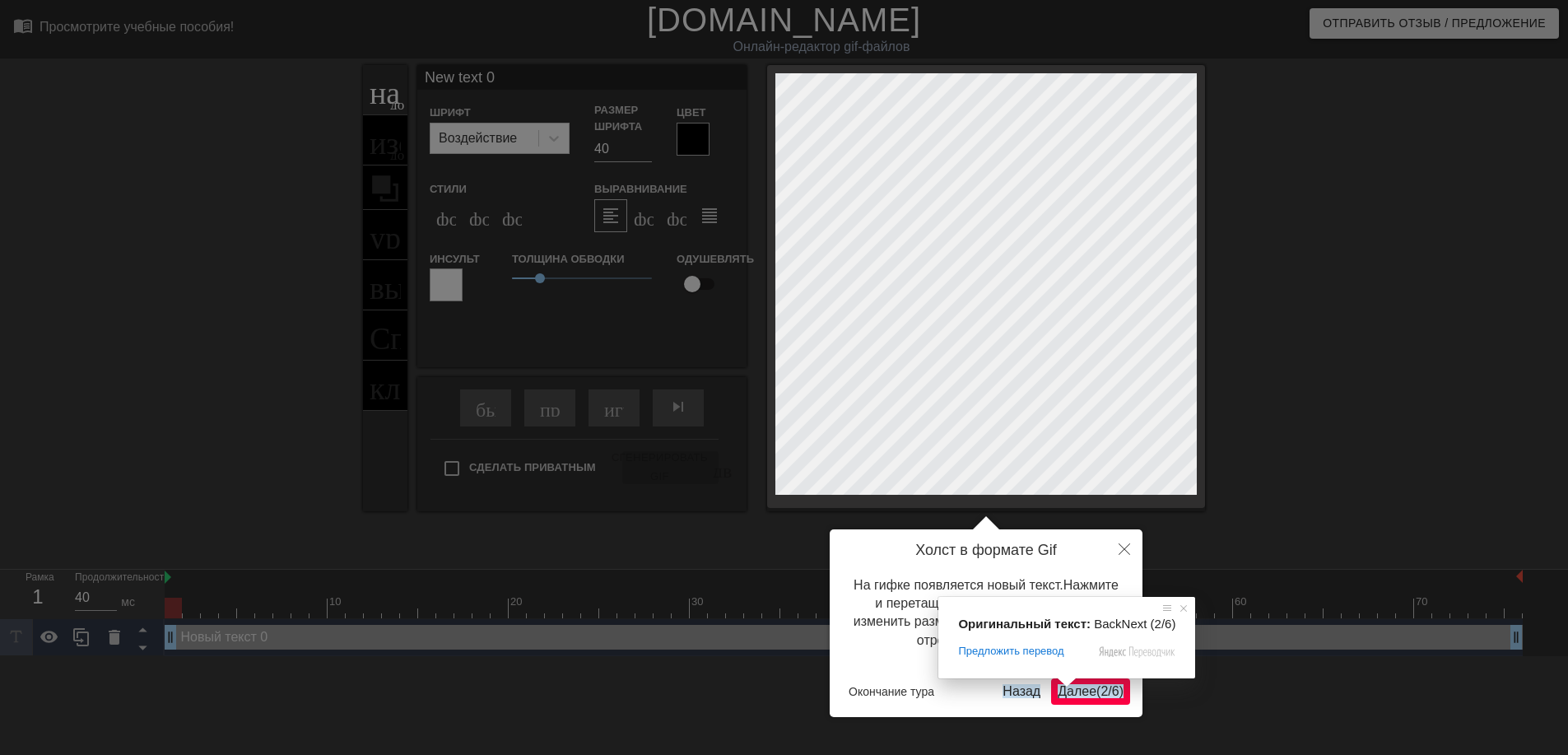
click at [1069, 679] on div "Оригинальный текст: BackNext (2/6) Предложить перевод Отправить Спасибо, перево…" at bounding box center [1067, 637] width 257 height 81
click at [1074, 684] on span at bounding box center [1067, 683] width 22 height 10
click at [1075, 694] on ya-tr-span "Далее" at bounding box center [1077, 691] width 39 height 14
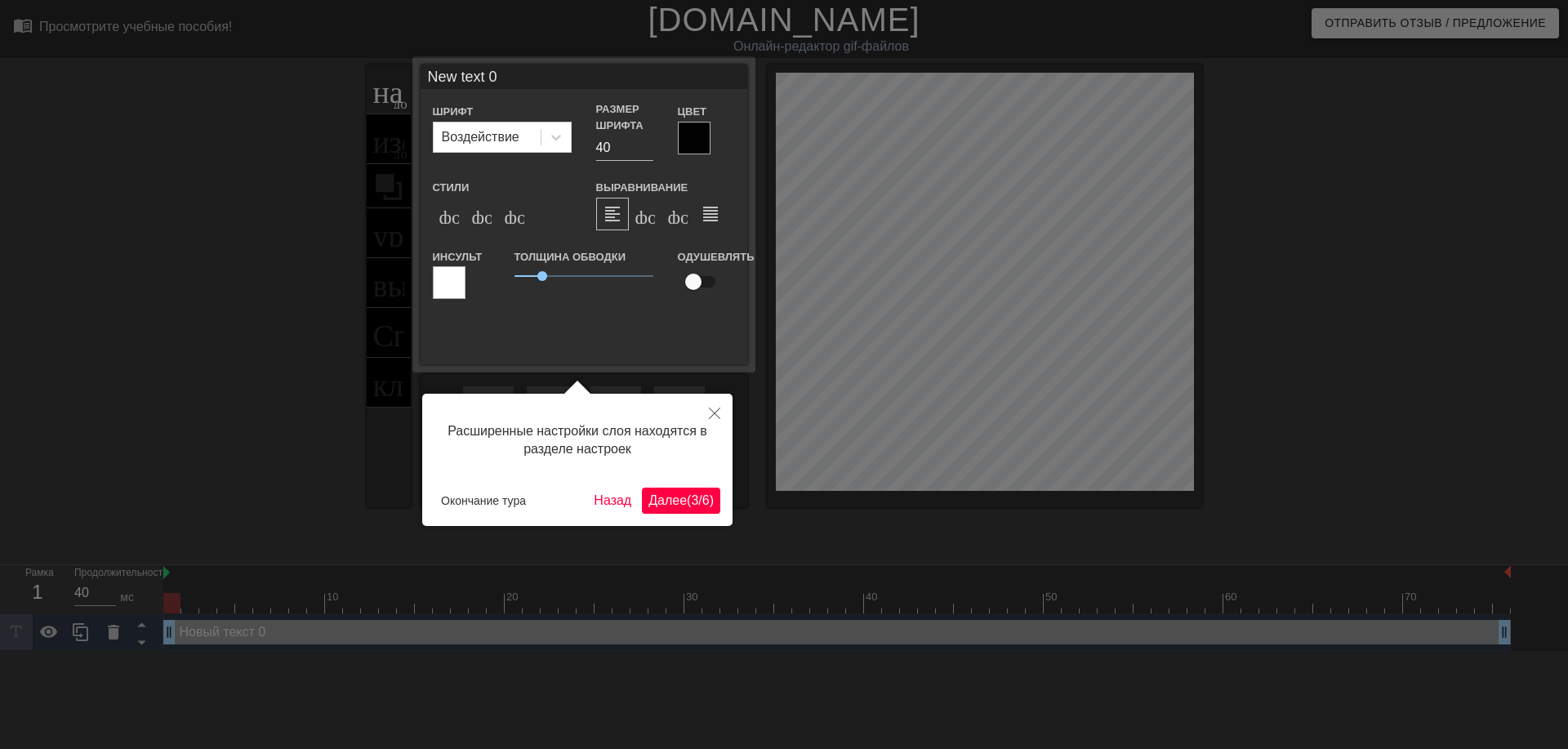
click at [692, 511] on button "Далее ( 3 / 6 )" at bounding box center [681, 500] width 79 height 27
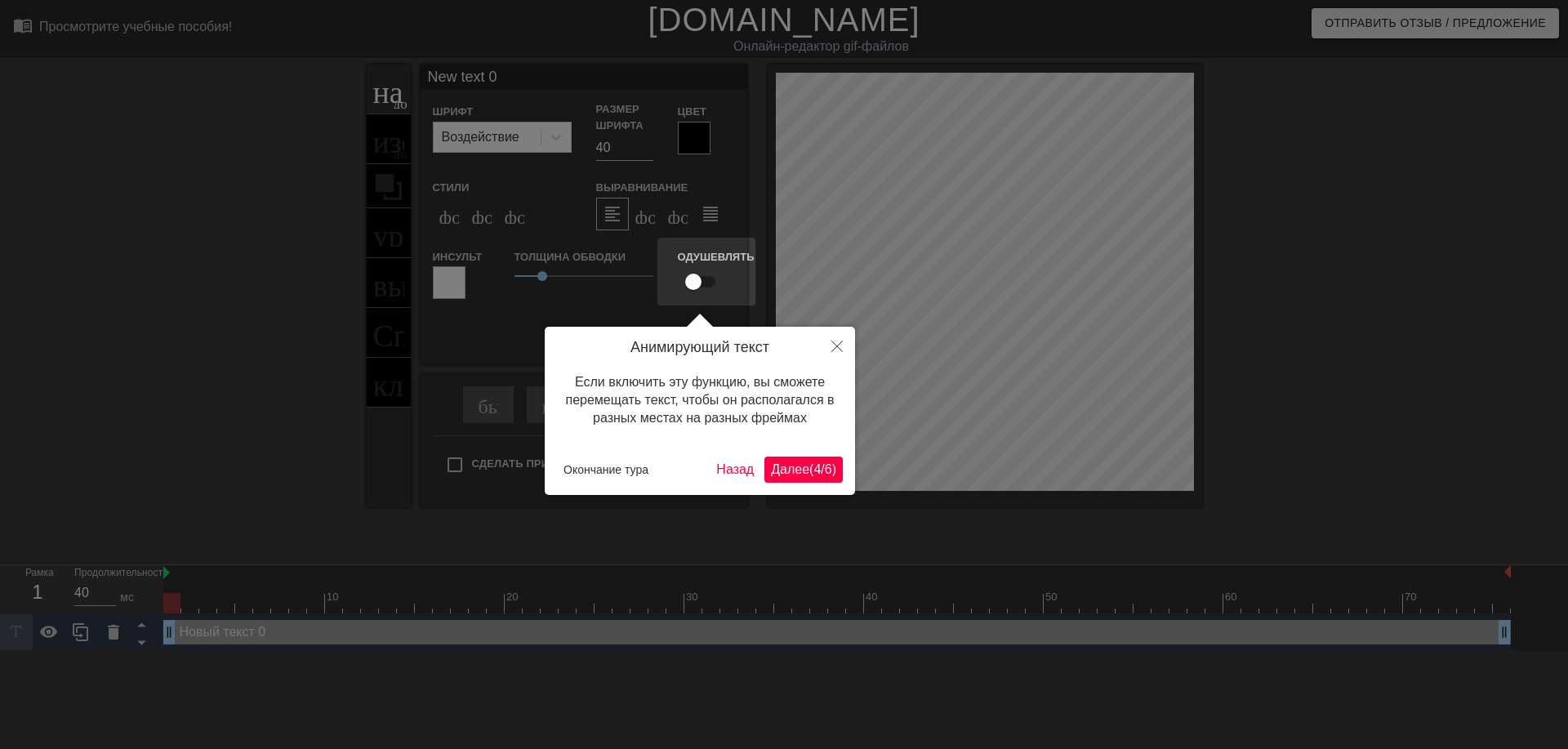
click at [832, 467] on ya-tr-span "6" at bounding box center [828, 469] width 7 height 14
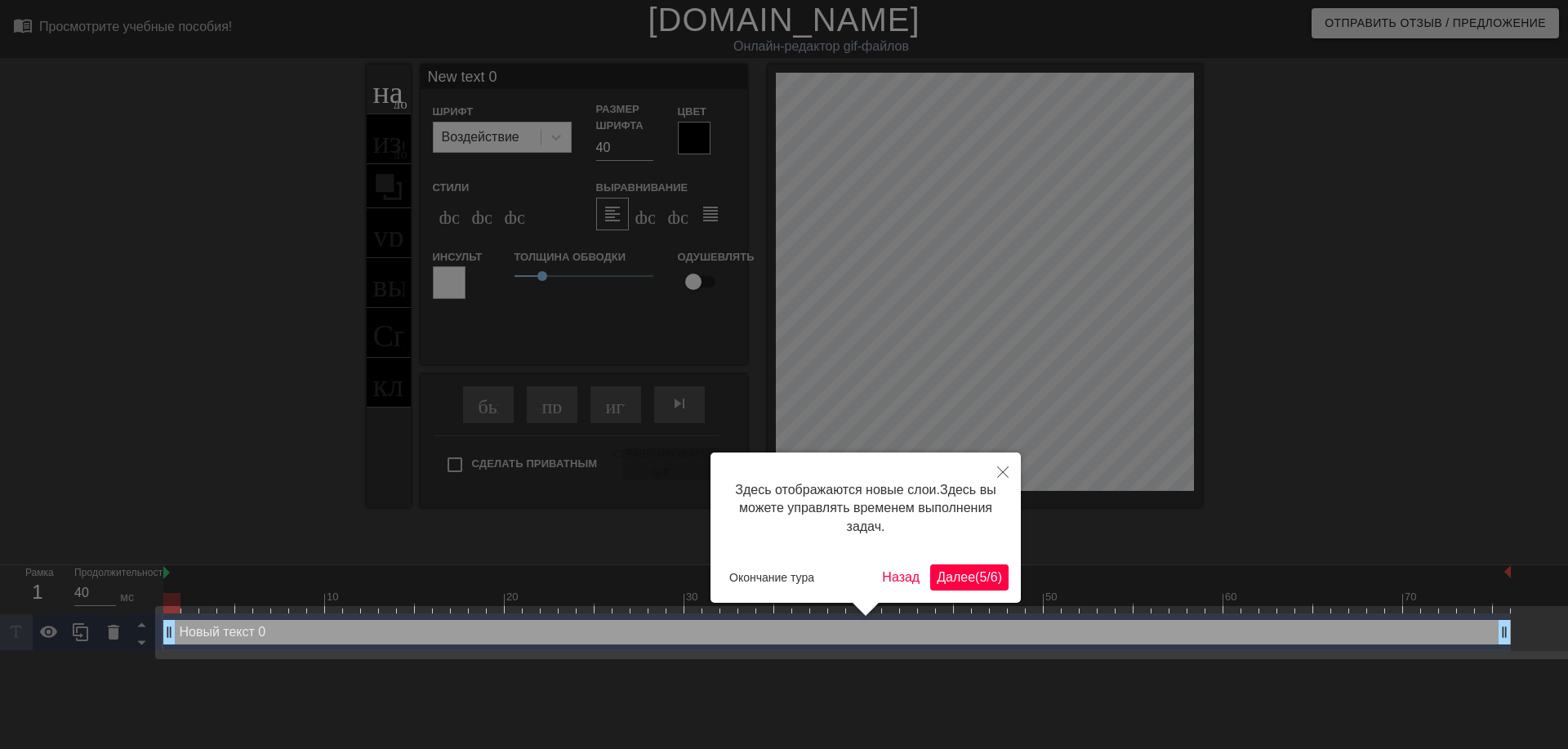
click at [962, 580] on ya-tr-span "Далее" at bounding box center [956, 577] width 38 height 14
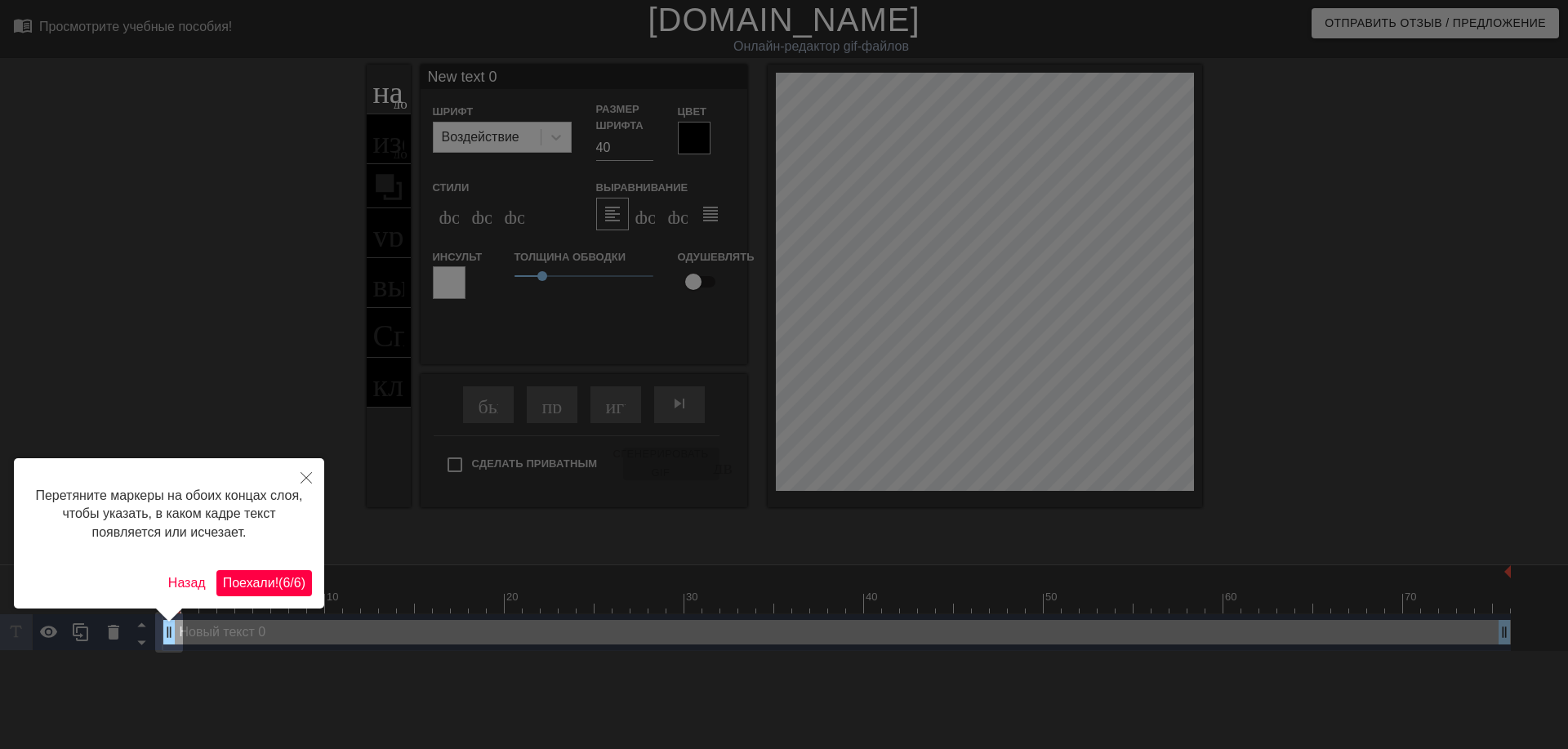
click at [290, 576] on ya-tr-span "/" at bounding box center [291, 583] width 3 height 14
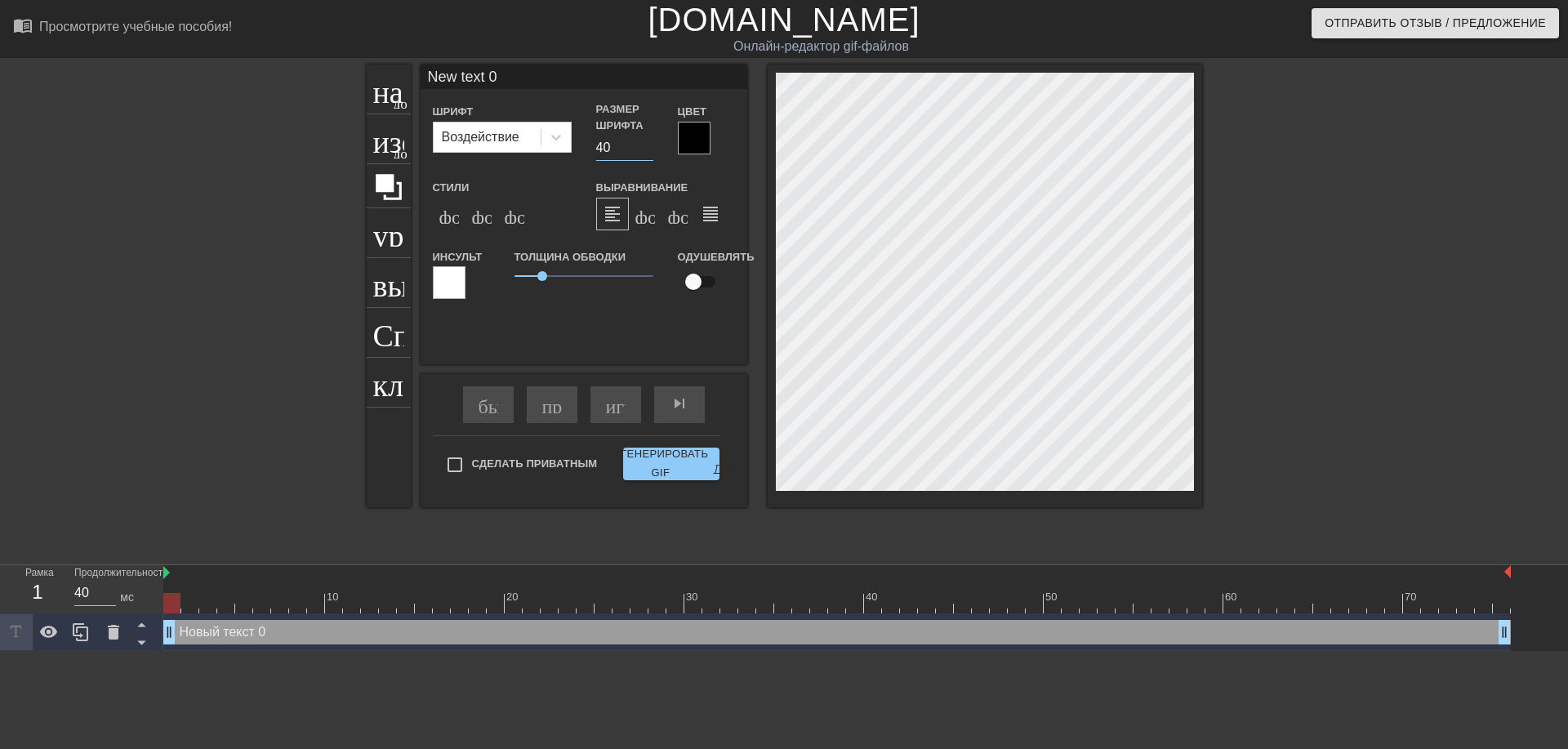
click at [602, 145] on input "40" at bounding box center [625, 148] width 57 height 27
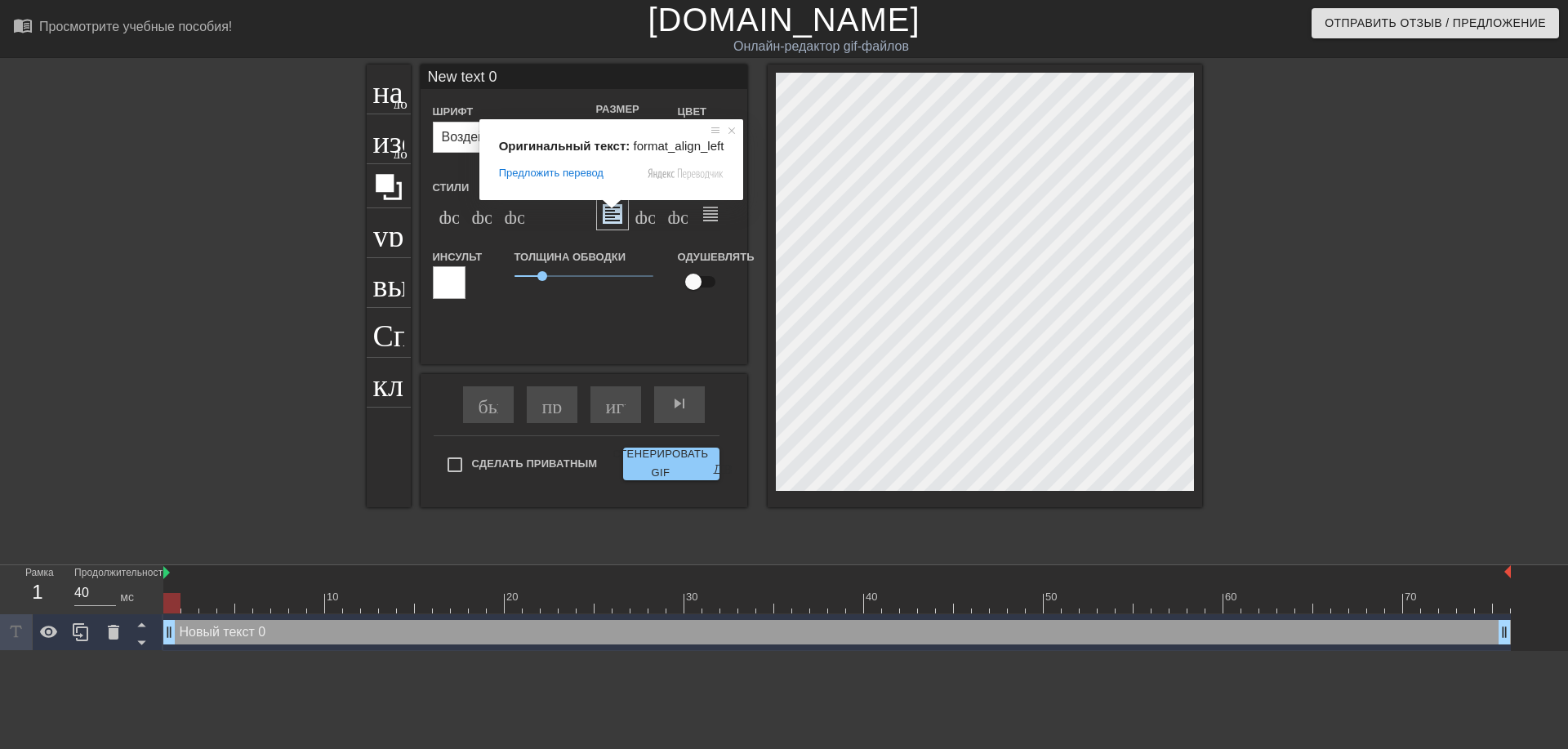
type input "30"
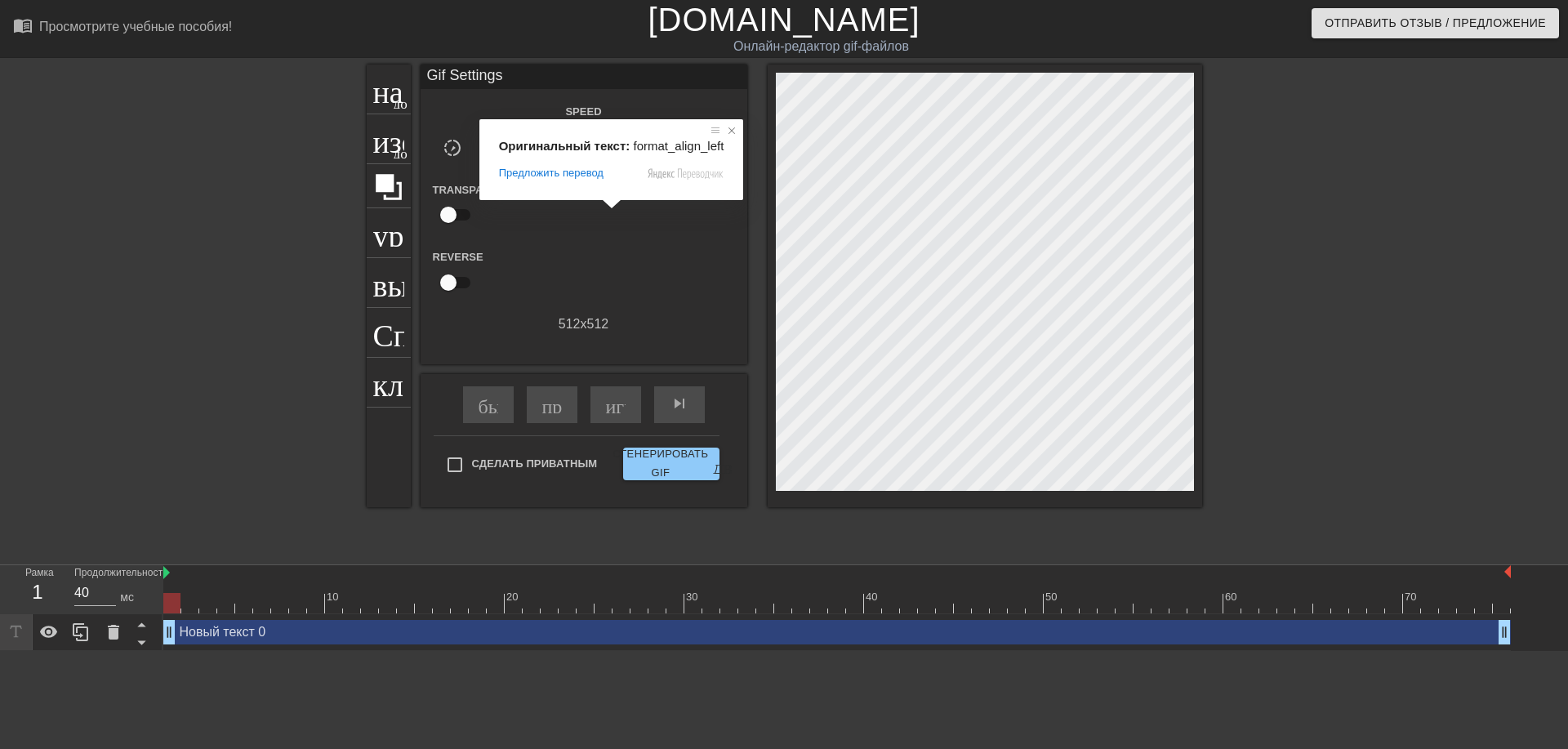
click at [723, 133] on span at bounding box center [731, 130] width 17 height 17
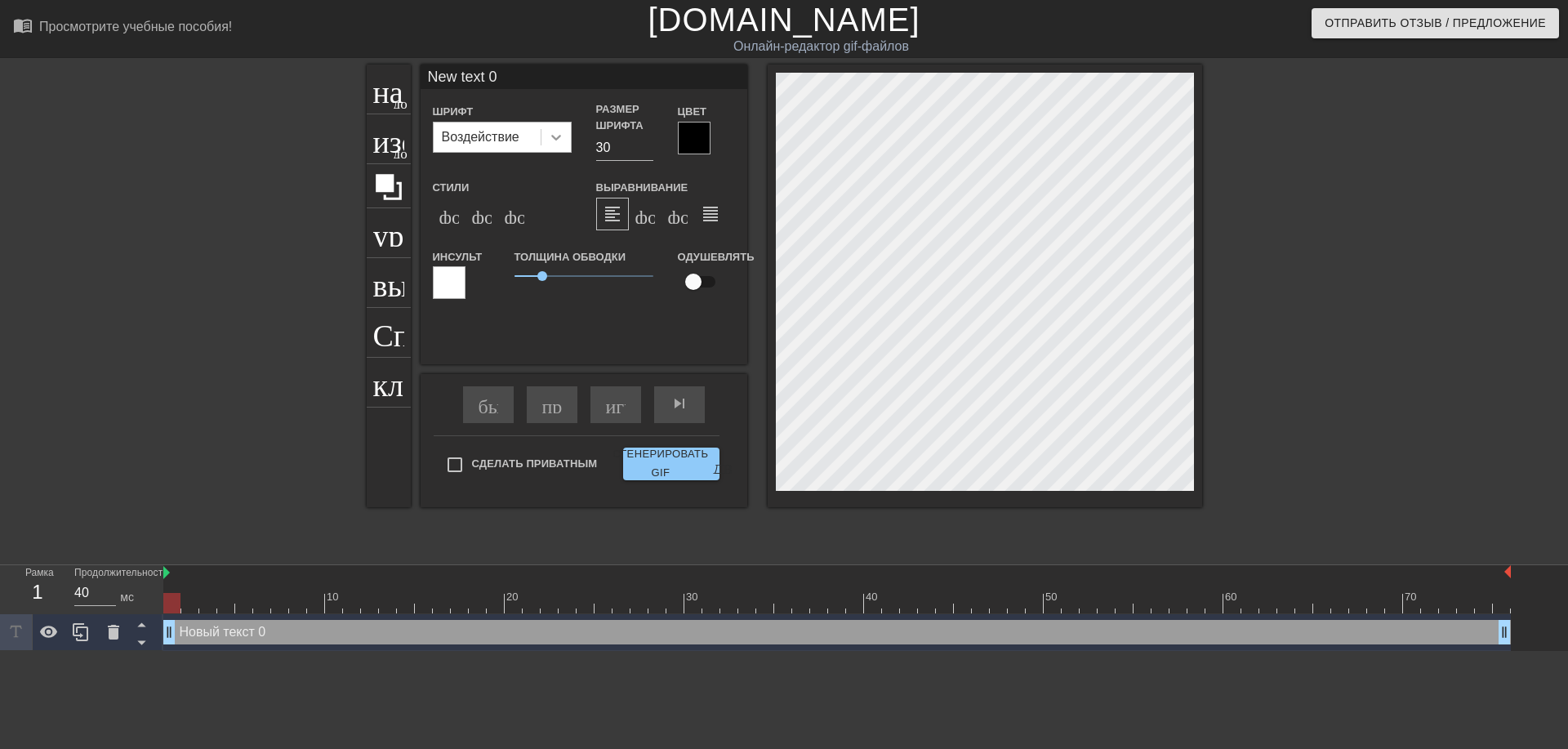
click at [565, 132] on div at bounding box center [556, 137] width 30 height 30
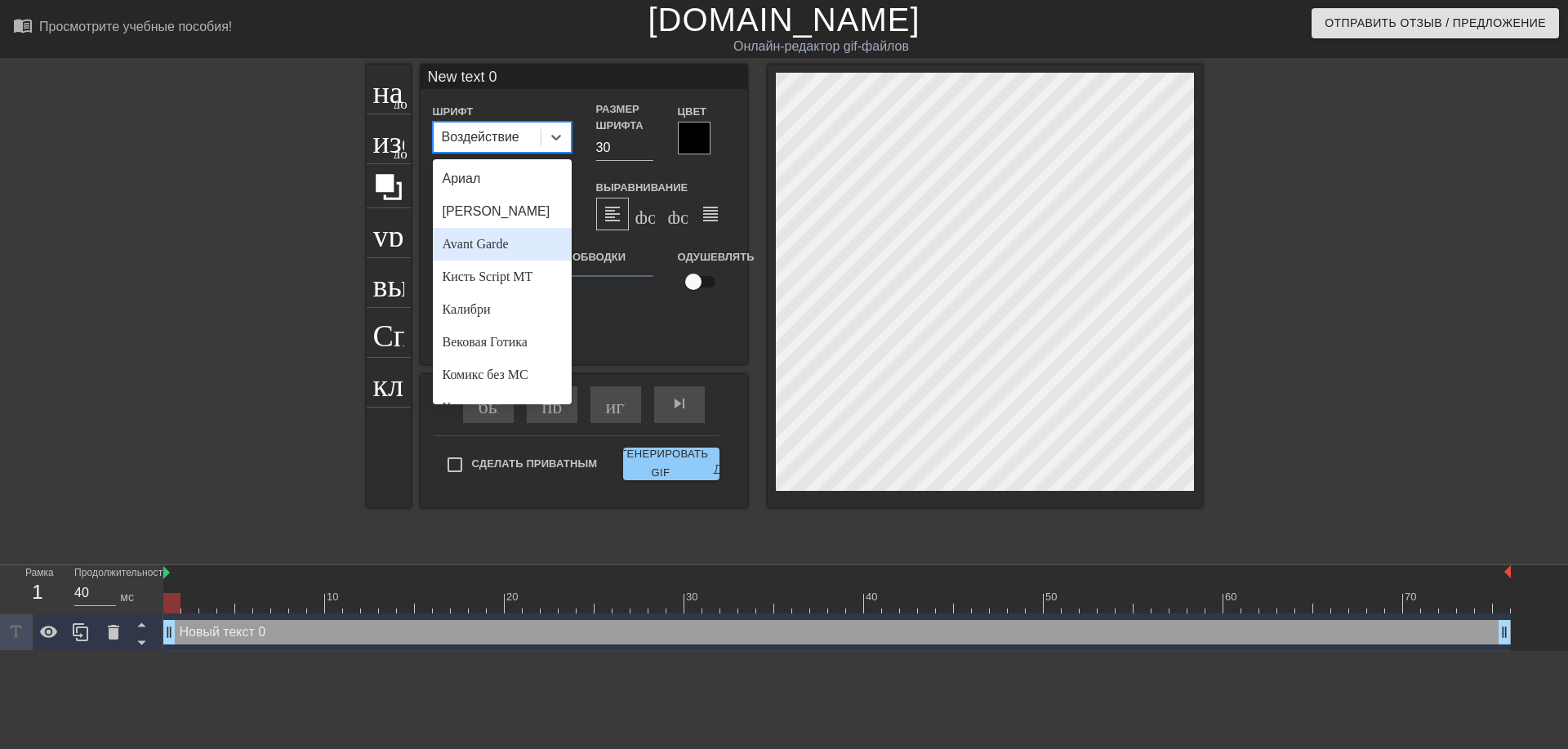
click at [487, 237] on ya-tr-span "Avant Garde" at bounding box center [475, 244] width 66 height 14
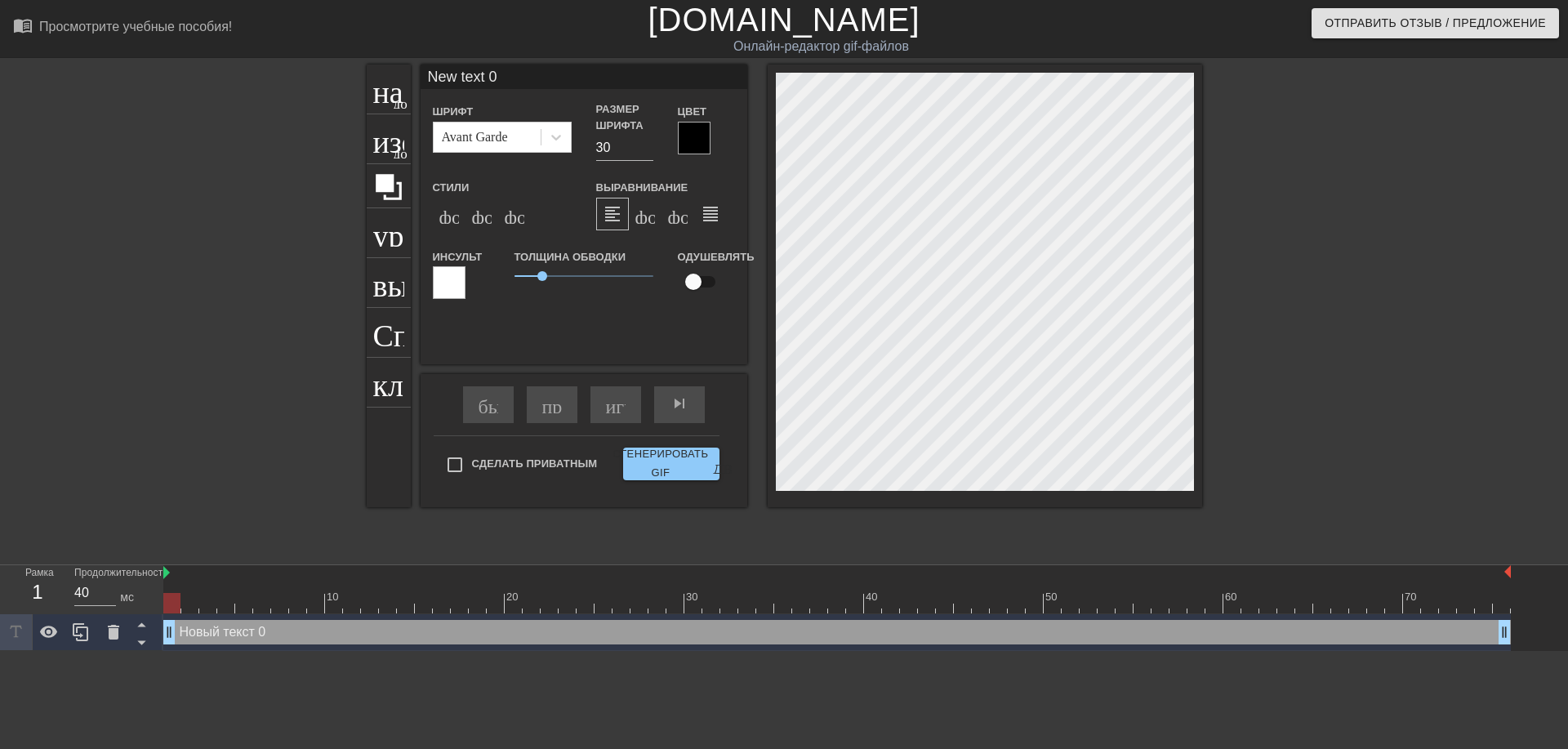
scroll to position [2, 2]
type input "ew text 0"
type textarea "ew text 0"
type input "w text 0"
type textarea "w text 0"
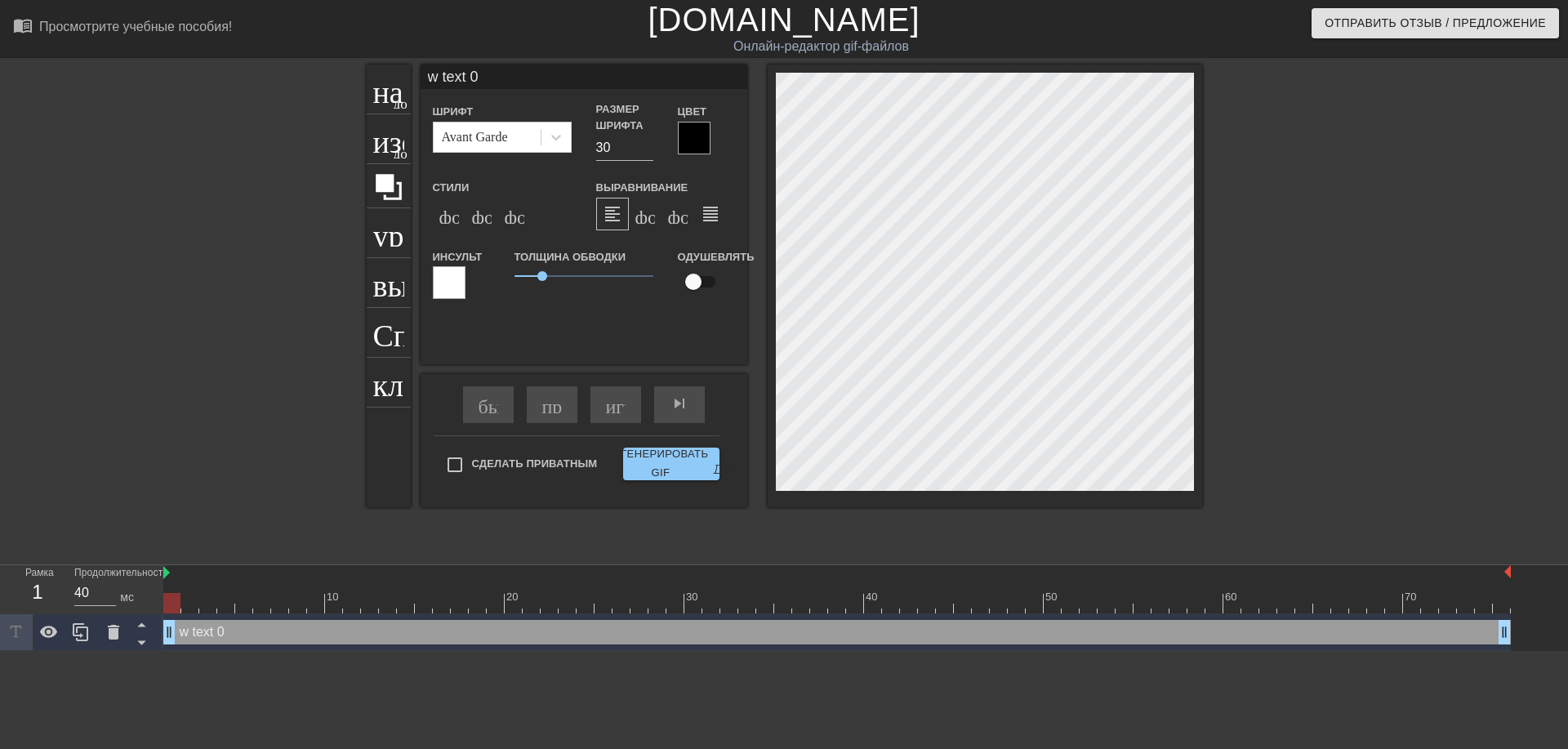
type input "text 0"
type textarea "text 0"
type input "text 0"
type textarea "text 0"
type input "ext 0"
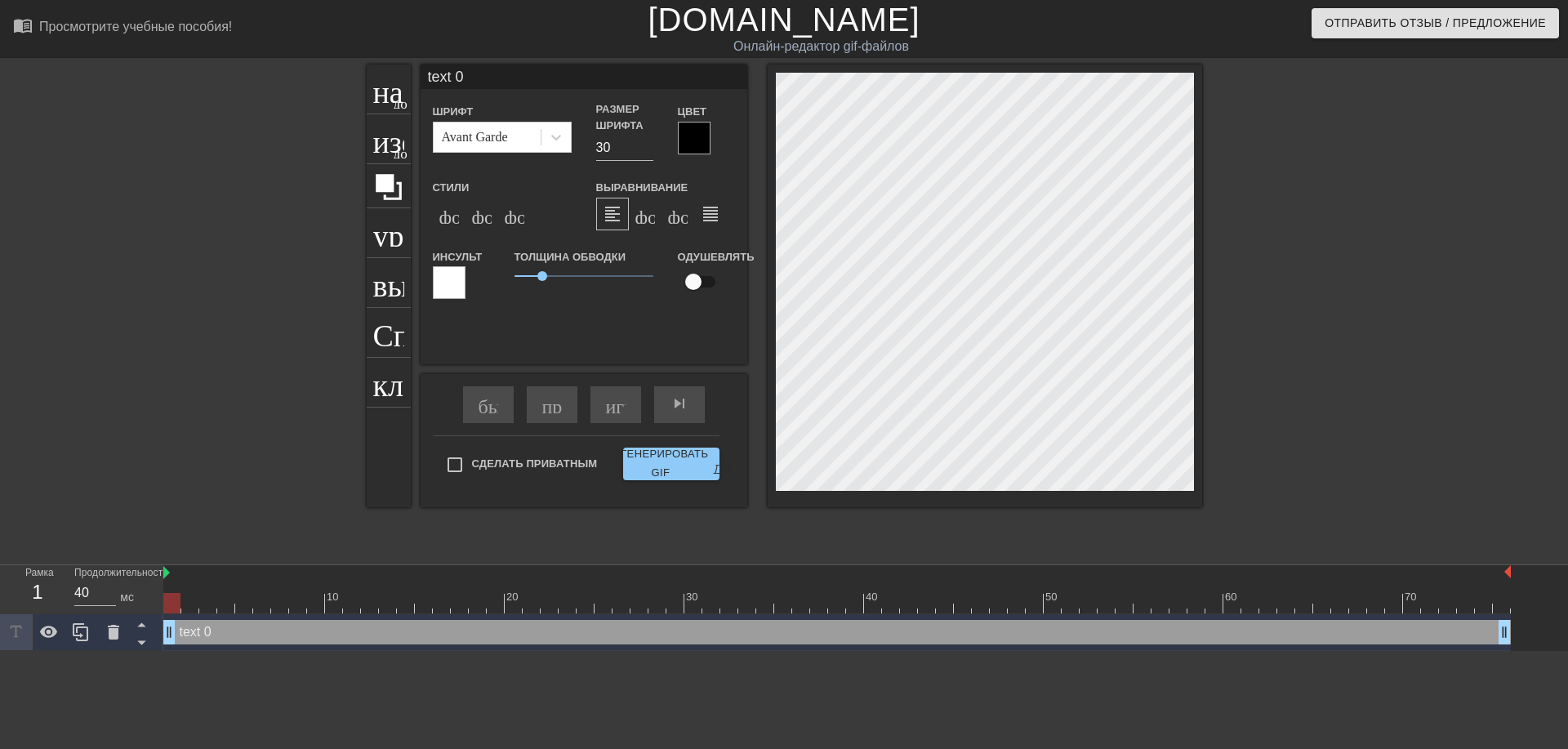
type textarea "ext 0"
type input "xt 0"
type textarea "xt 0"
type input "t 0"
type textarea "t 0"
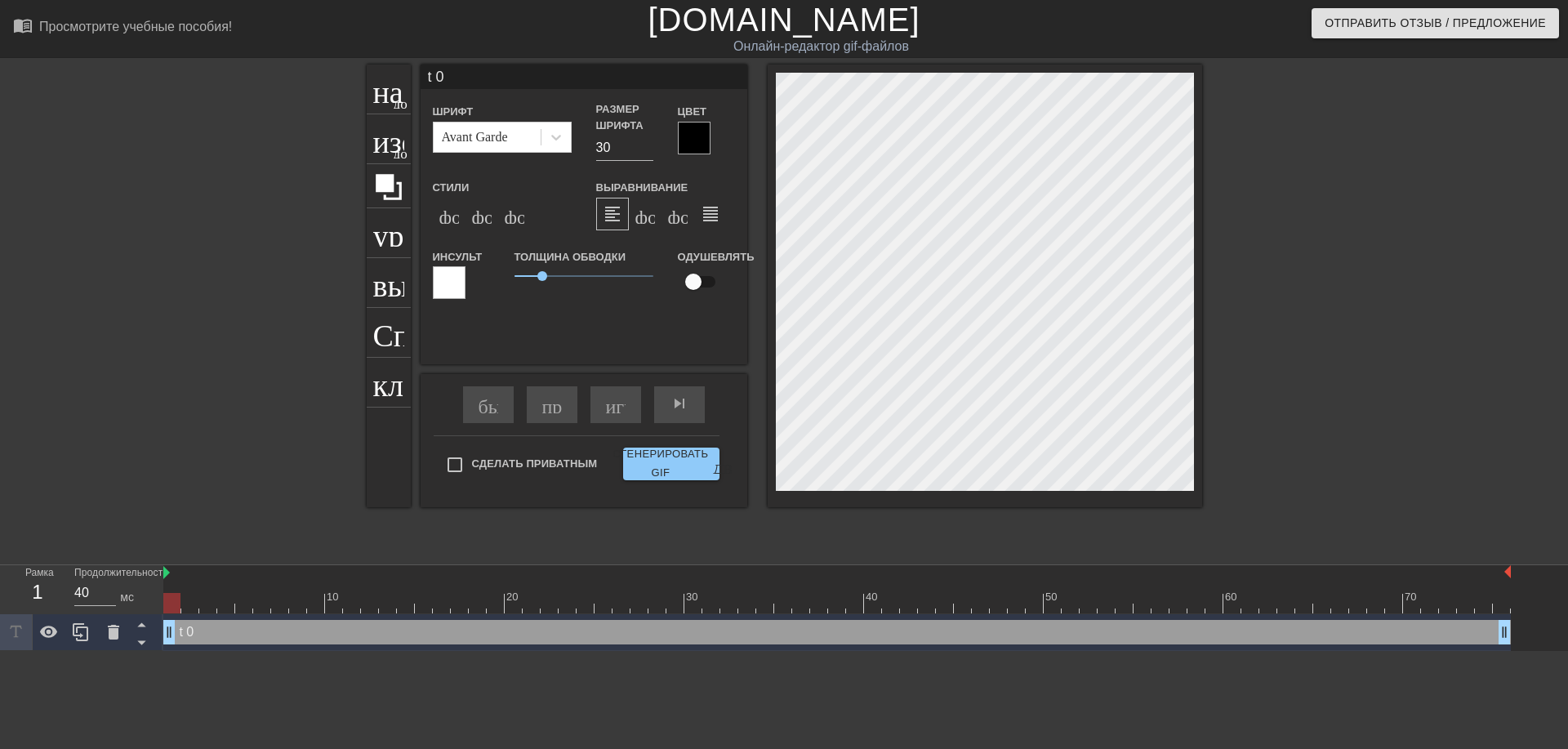
type input "0"
type textarea "0"
type input "0"
type textarea "0"
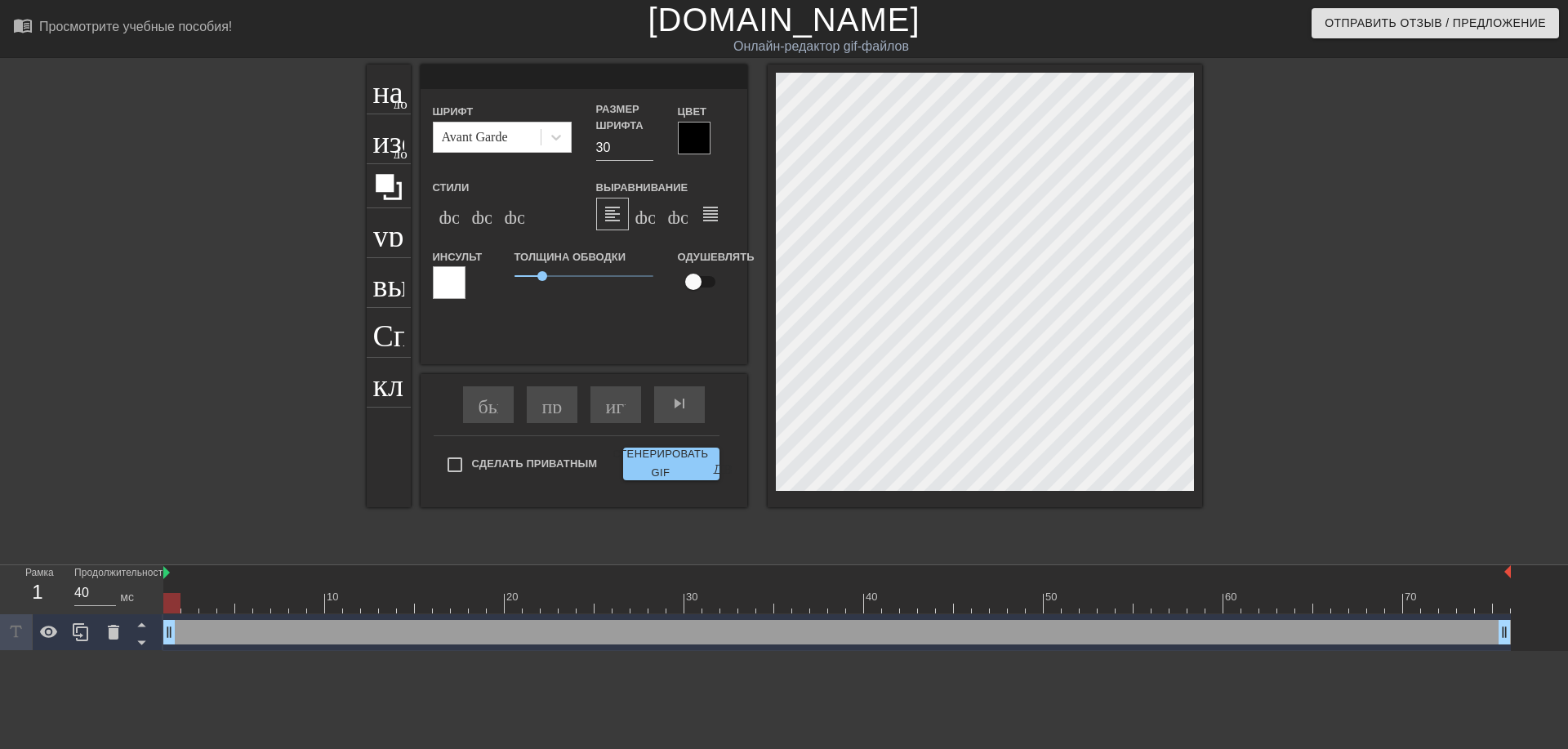
type input """
type textarea """
type input "@"
type textarea "@"
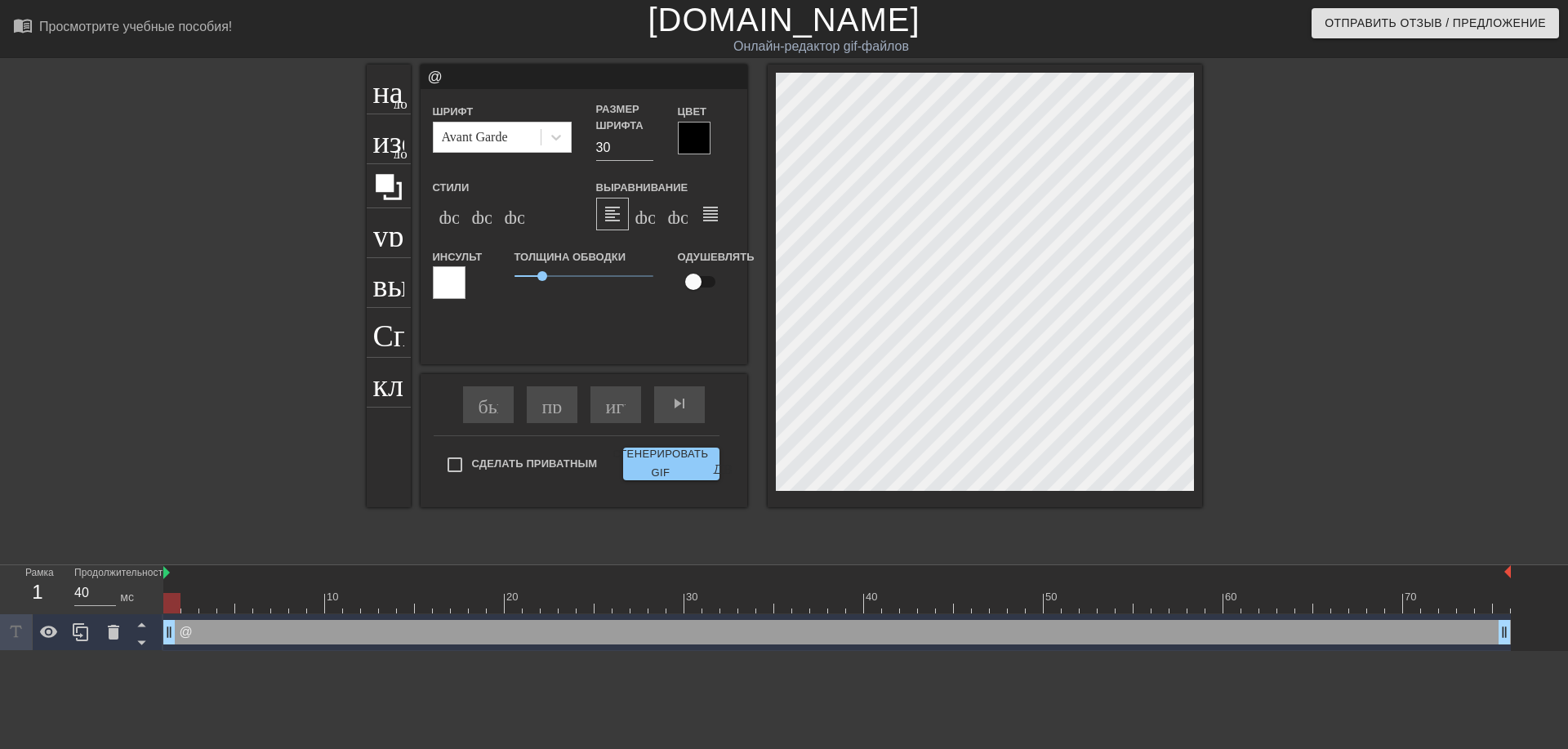
type input "@s"
type textarea "@s"
type input "@sr"
type textarea "@sr"
type input "@sri"
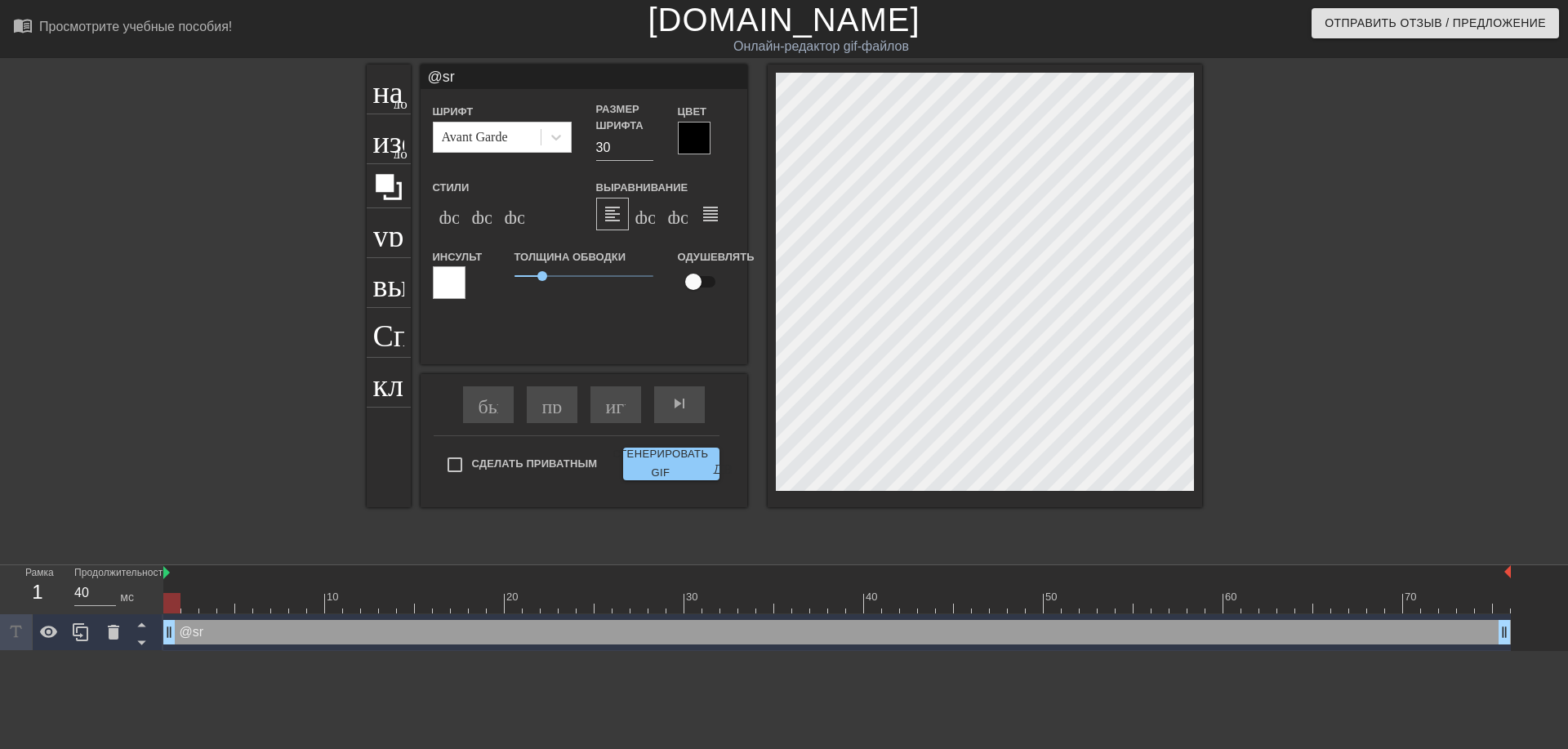
type textarea "@sri"
type input "@sric"
type textarea "@sric"
type input "@srick"
type textarea "@srick"
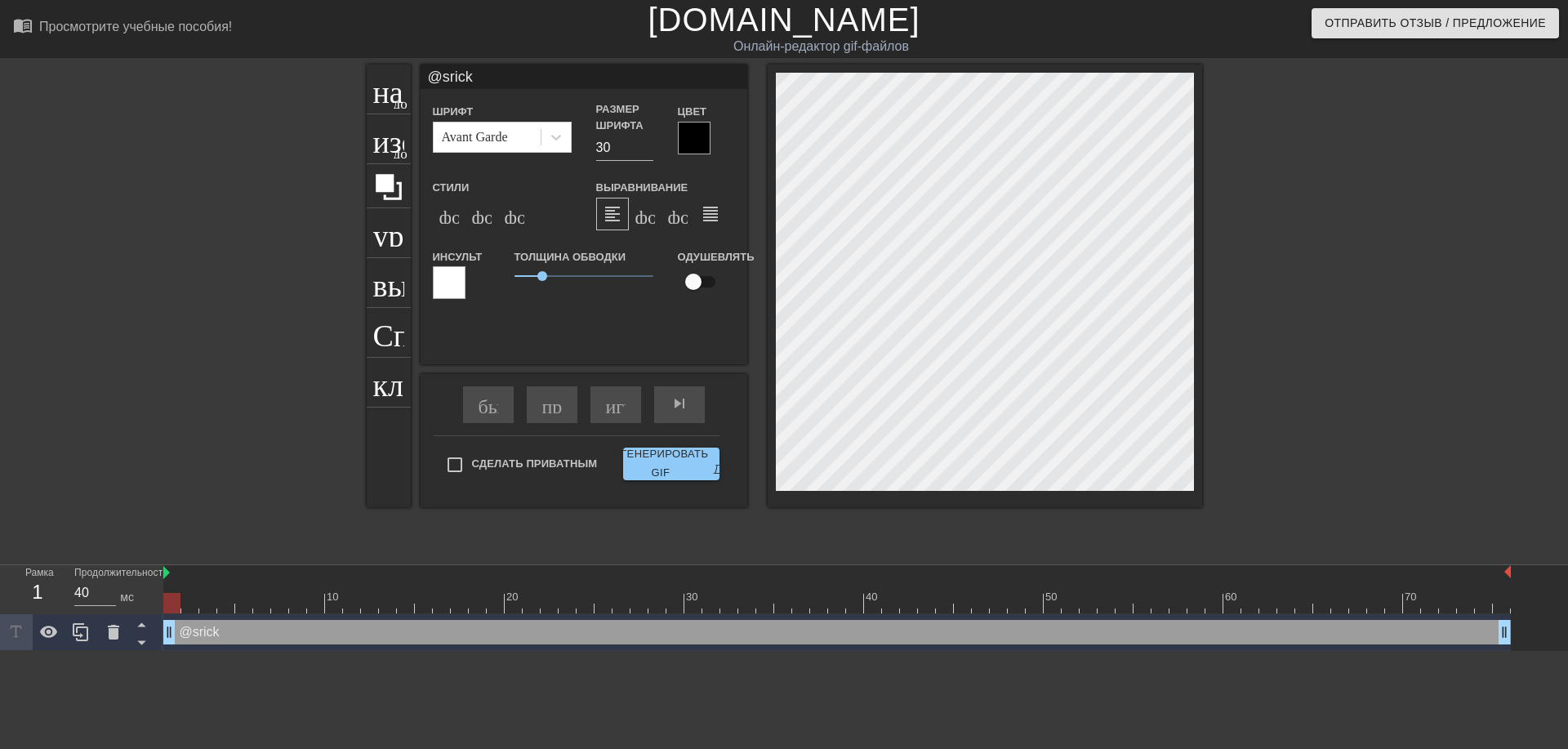
type input "@sricke"
type textarea "@sricke"
type input "@sricker"
type textarea "@sricker"
type input "@srickerb"
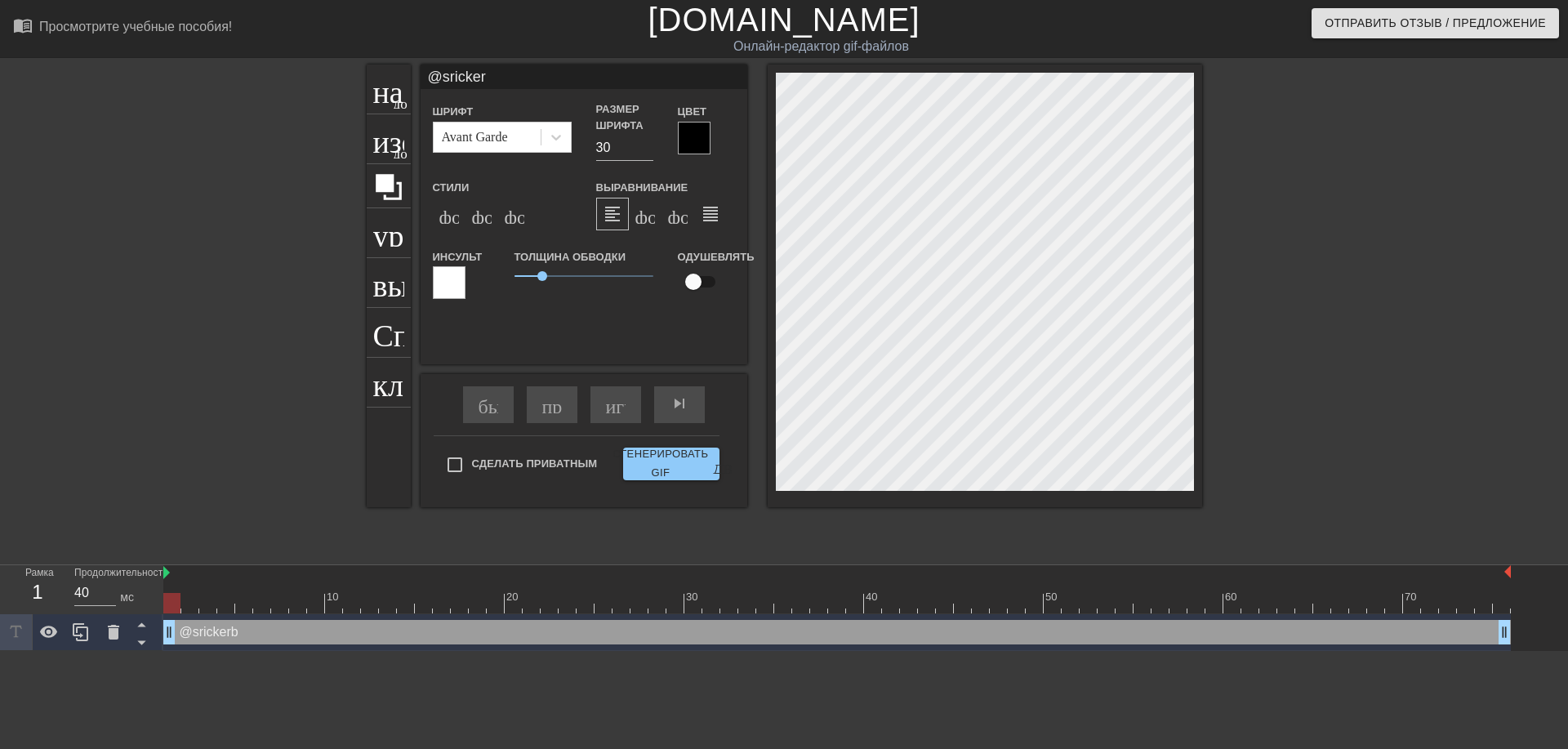
type textarea "@srickerb"
type input "@srickerba"
type textarea "@srickerba"
type input "@srickerbas"
type textarea "@srickerbas"
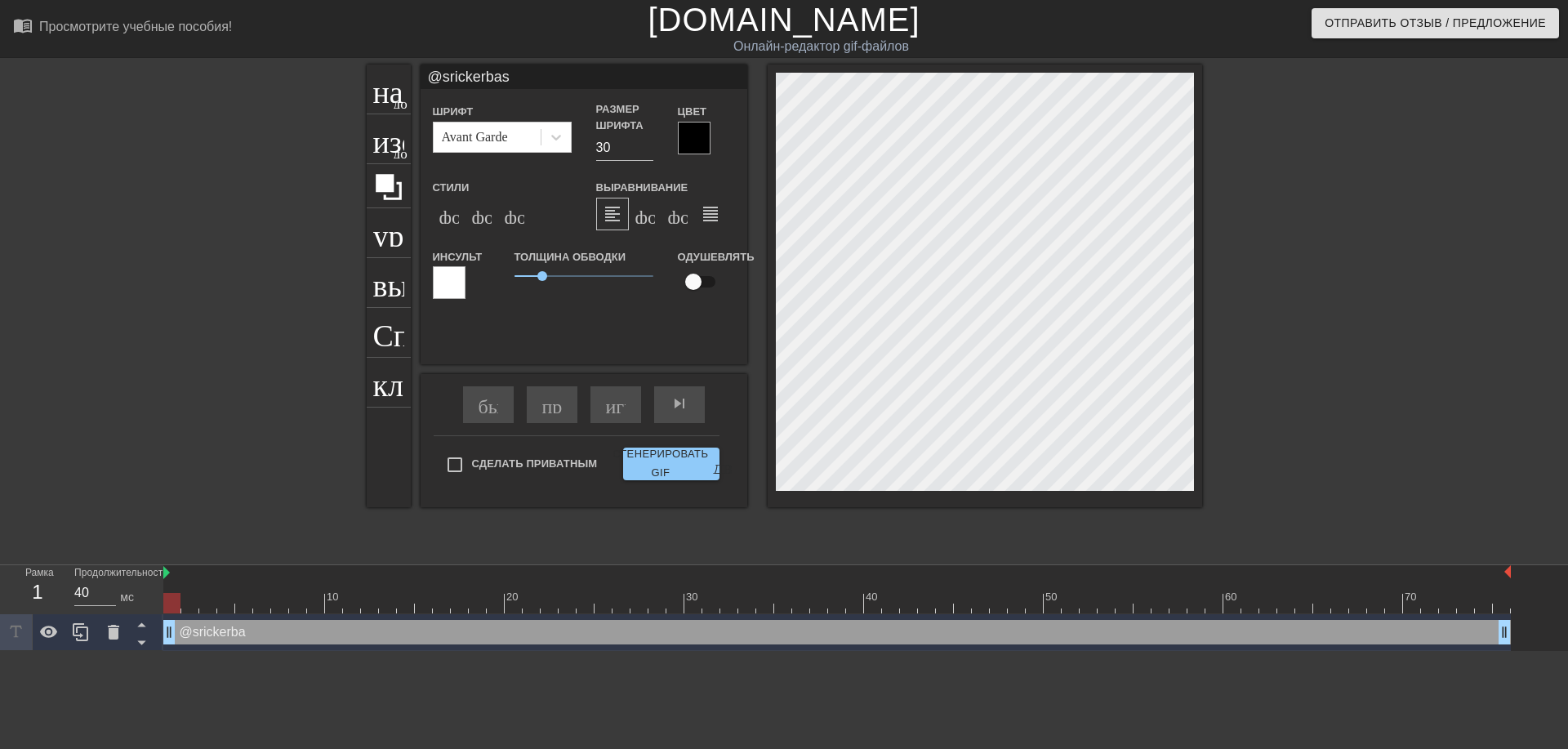
type input "@srickerbase"
type textarea "@srickerbase"
type input "@srickerbase_"
type textarea "@srickerbase_"
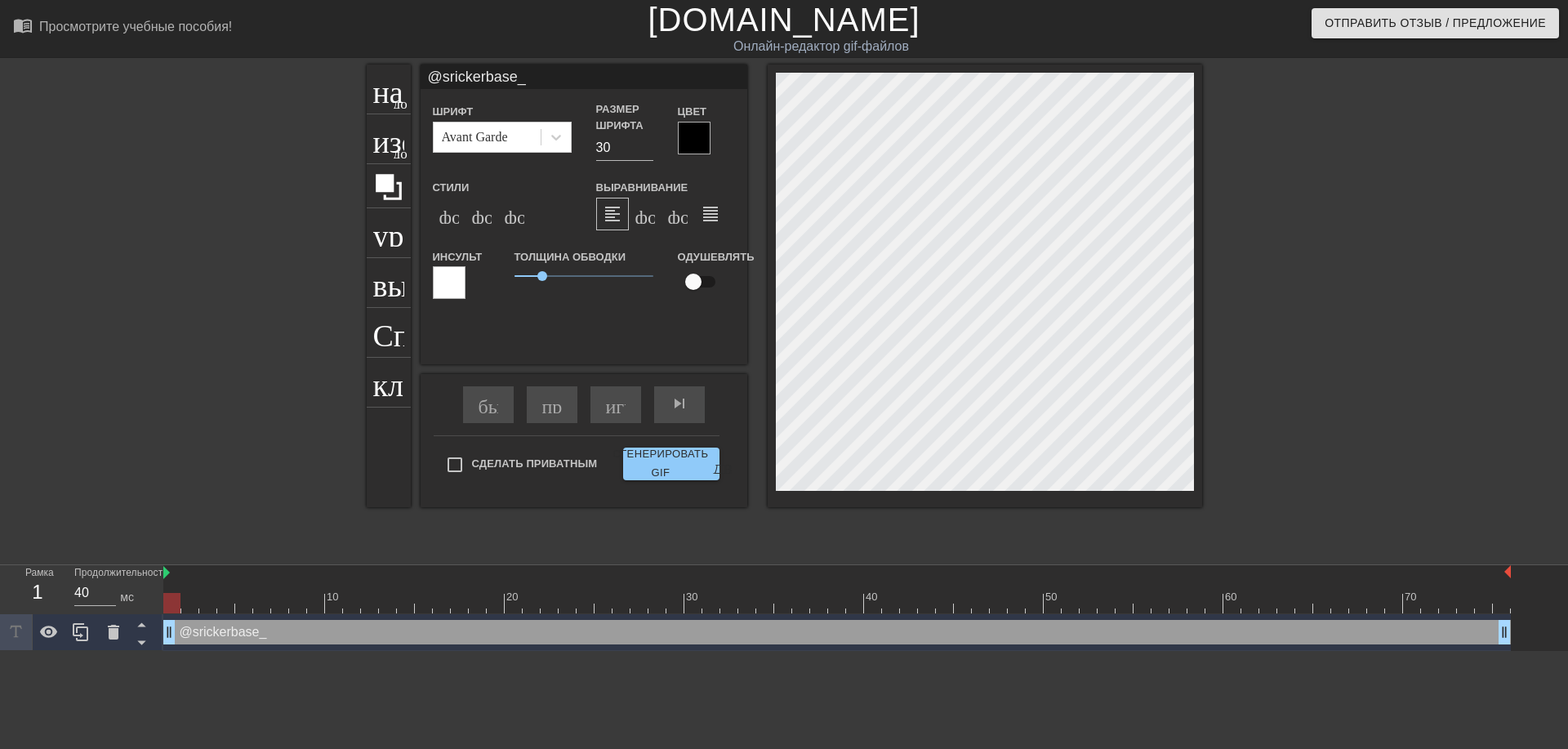
type input "@srickerbase_r"
type textarea "@srickerbase_r"
type input "@srickerbase_ru"
type textarea "@srickerbase_ru"
drag, startPoint x: 482, startPoint y: 217, endPoint x: 480, endPoint y: 228, distance: 11.2
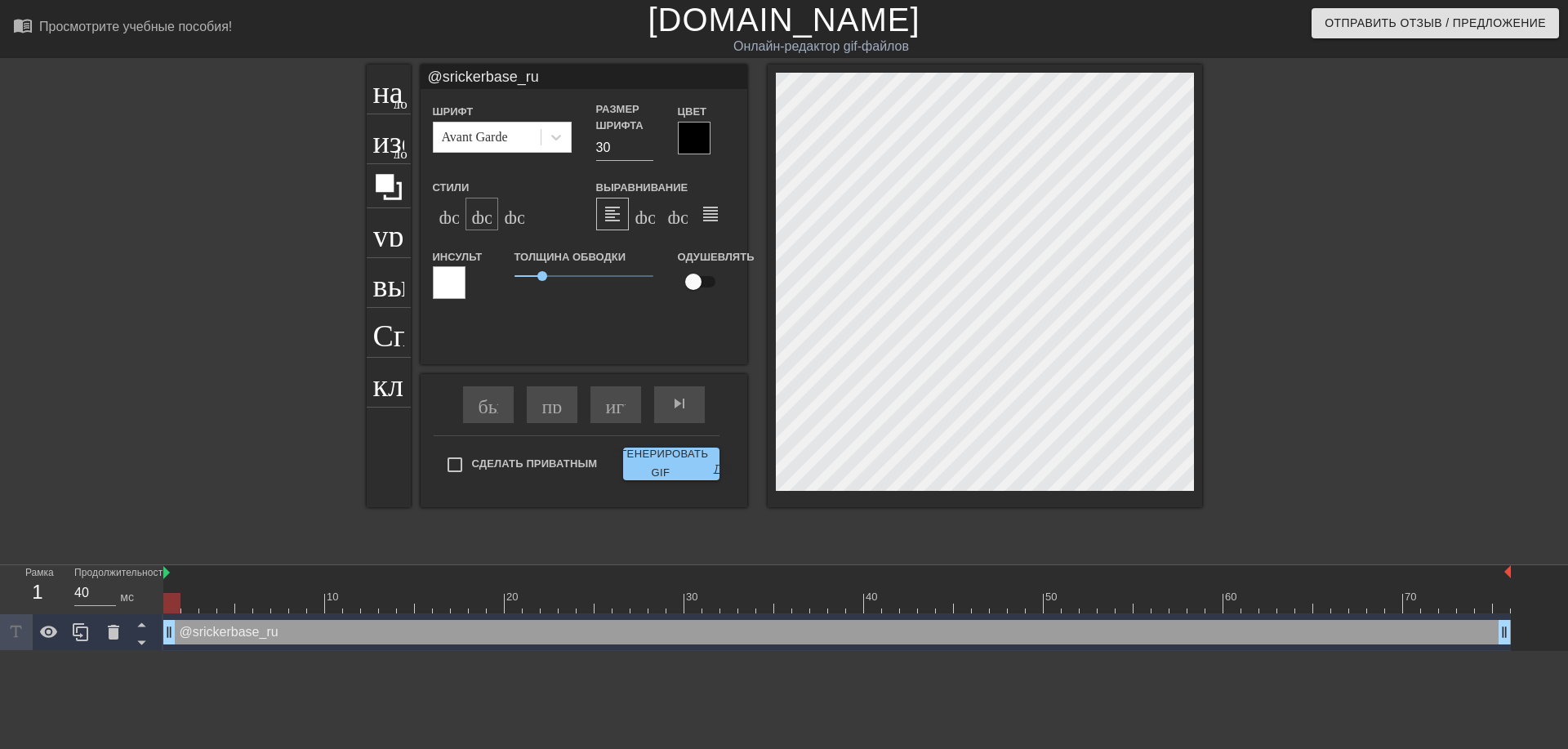
click at [481, 218] on ya-tr-span "формат_italic" at bounding box center [572, 214] width 199 height 20
type input "@sickerbase_ru"
type textarea "@sickerbase_ru"
type input "@stickerbase_ru"
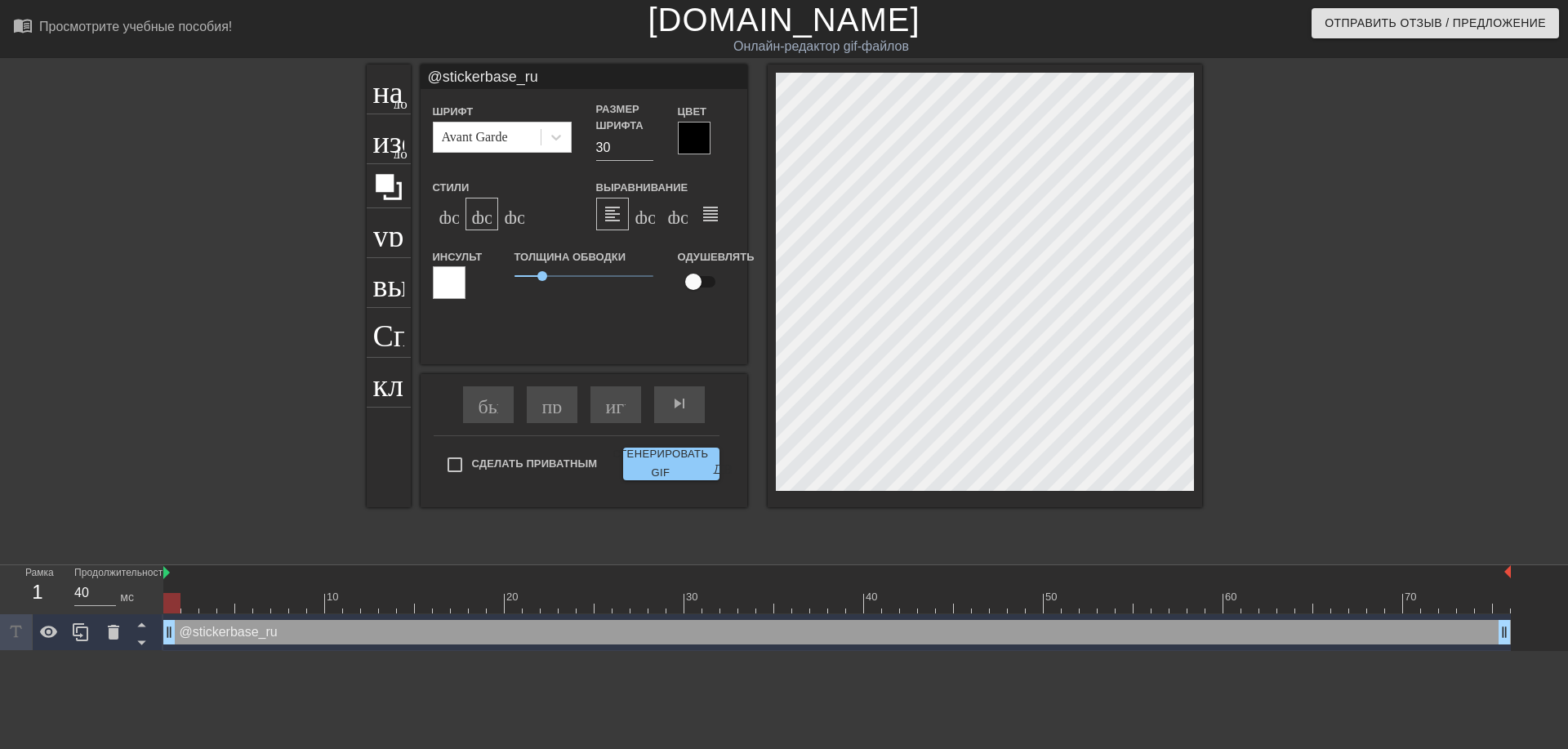
type textarea "@stickerbase_ru"
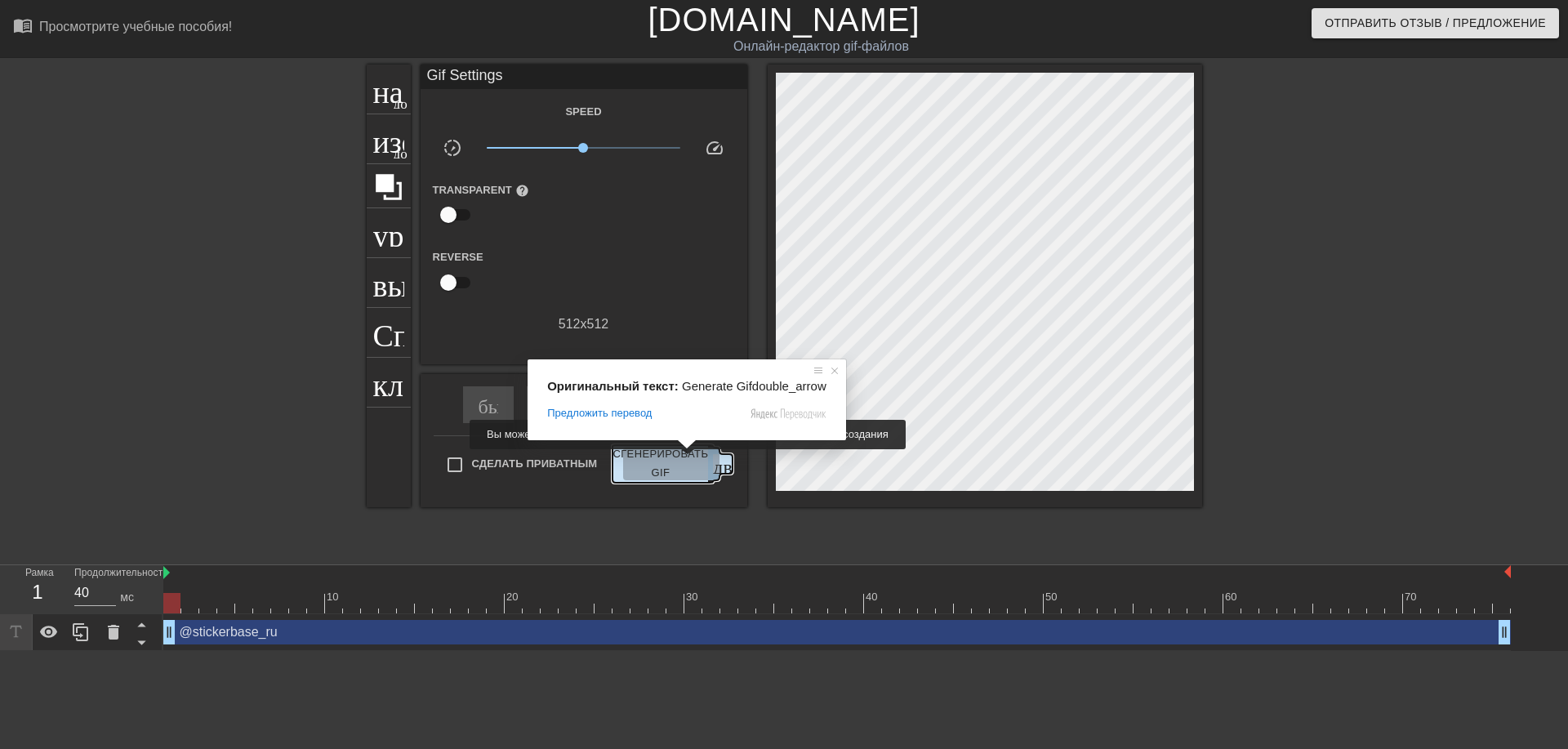
click at [684, 461] on ya-tr-span "Сгенерировать GIF" at bounding box center [659, 464] width 95 height 37
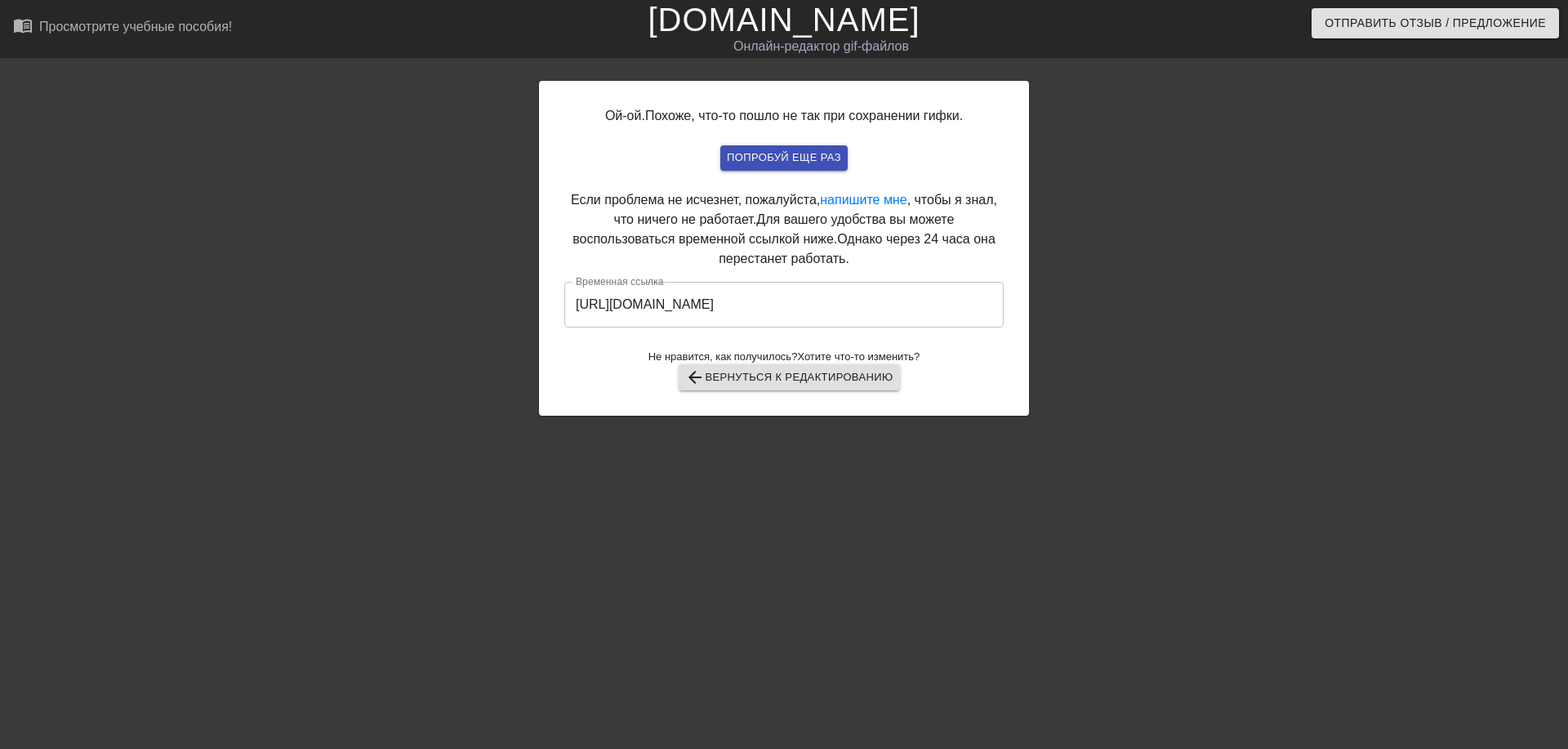
click at [782, 291] on input "[URL][DOMAIN_NAME]" at bounding box center [784, 304] width 439 height 45
click at [777, 301] on input "[URL][DOMAIN_NAME]" at bounding box center [784, 304] width 439 height 45
